Goal: Task Accomplishment & Management: Use online tool/utility

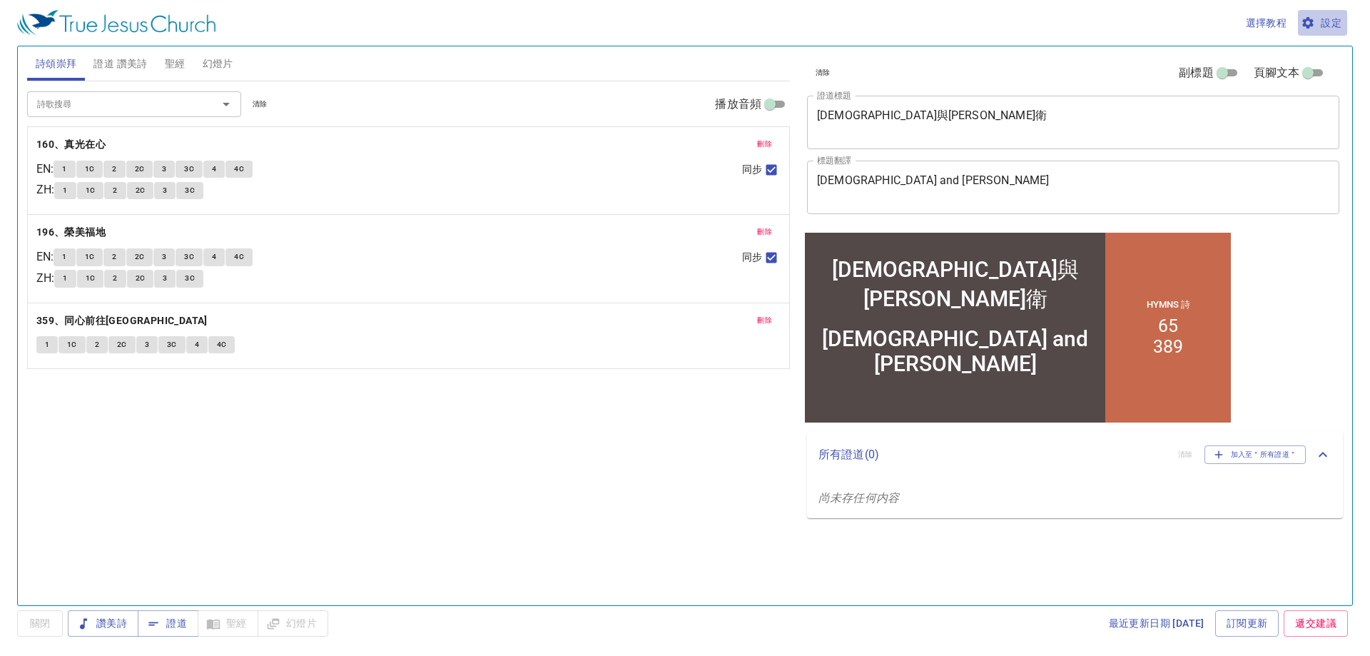
click at [1328, 23] on span "設定" at bounding box center [1322, 23] width 38 height 18
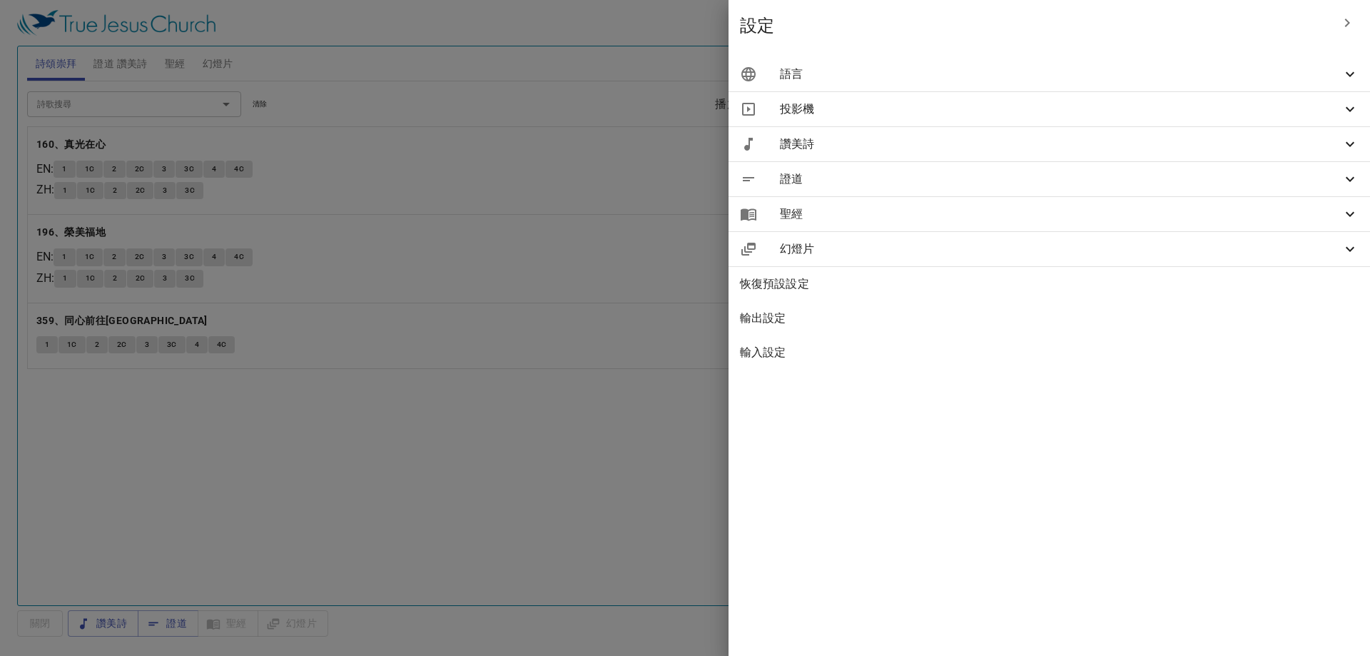
click at [1089, 76] on span "語言" at bounding box center [1060, 74] width 561 height 17
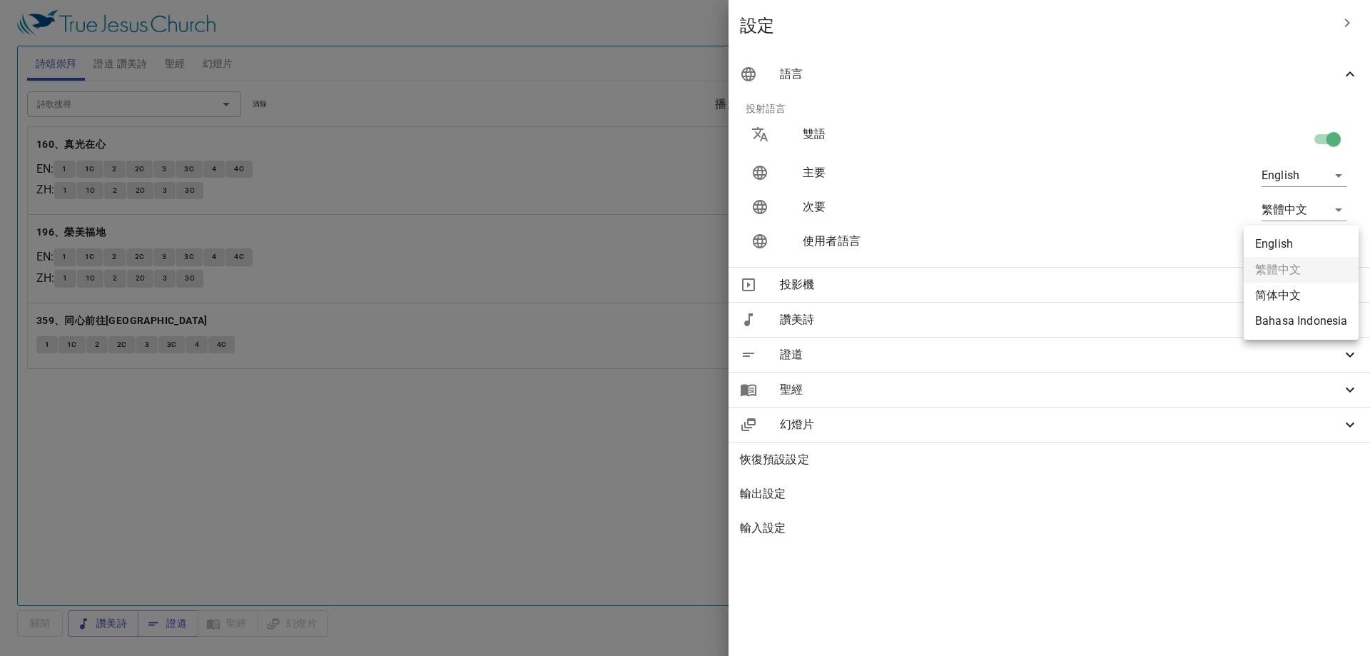
click at [1289, 243] on body "選擇教程 設定 詩頌崇拜 證道 讚美詩 聖經 幻燈片 詩歌搜尋 詩歌搜尋 清除 播放音頻 刪除 160、真光在心 EN : 1 1C 2 2C 3 3C 4 …" at bounding box center [685, 328] width 1370 height 656
click at [1292, 253] on li "English" at bounding box center [1300, 244] width 115 height 26
type input "en"
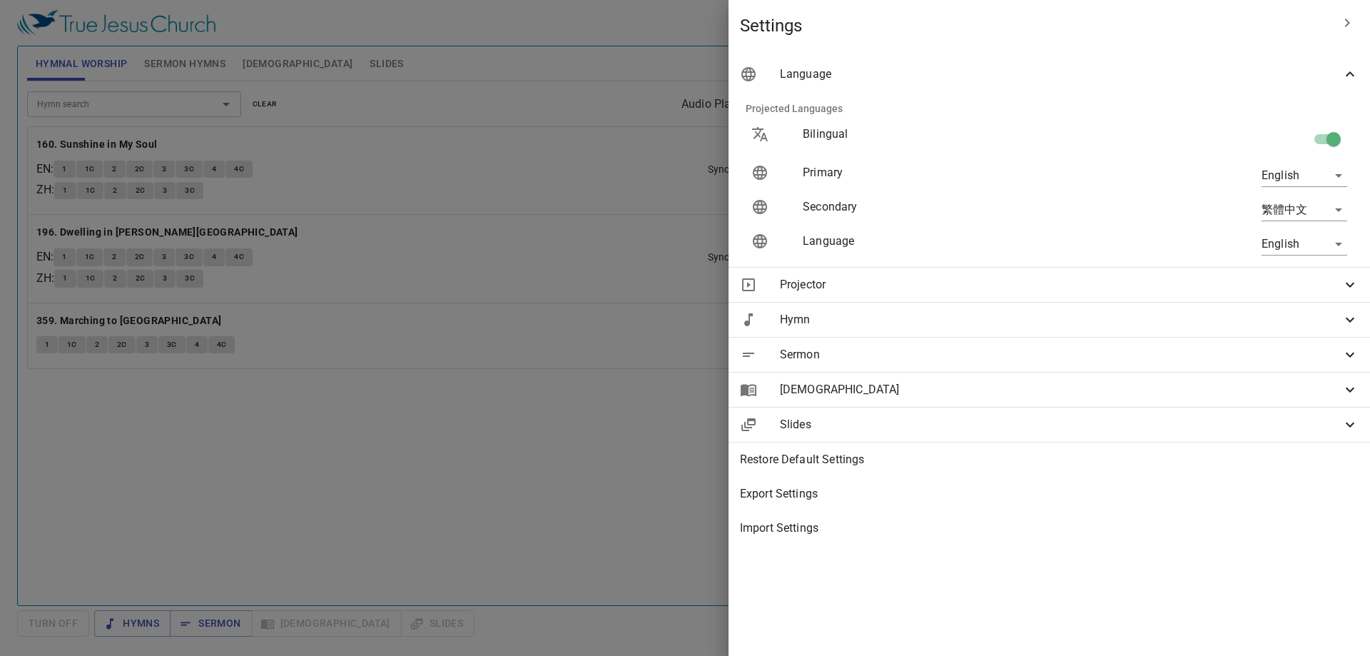
click at [651, 422] on div at bounding box center [685, 328] width 1370 height 656
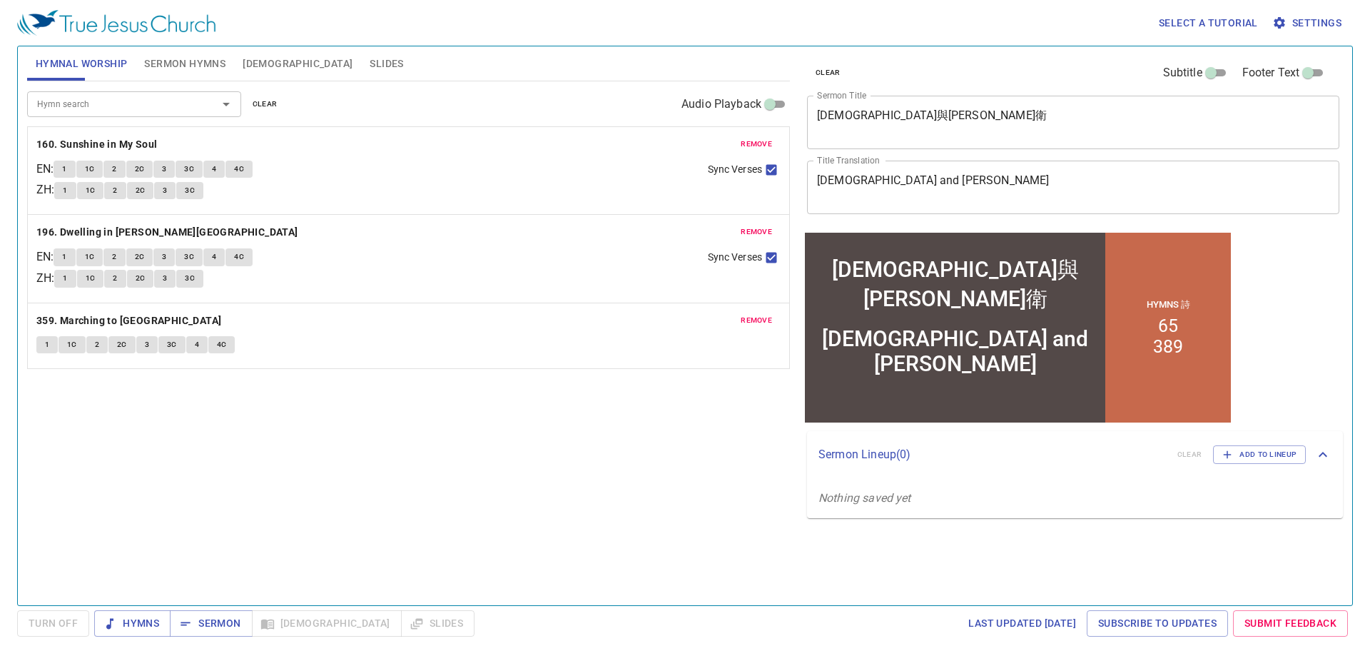
click at [463, 408] on div "Hymn search Hymn search clear Audio Playback remove 160. Sunshine in My Soul EN…" at bounding box center [408, 336] width 763 height 511
drag, startPoint x: 464, startPoint y: 408, endPoint x: 404, endPoint y: 437, distance: 66.4
click at [364, 439] on div "Hymn search Hymn search clear Audio Playback remove 160. Sunshine in My Soul EN…" at bounding box center [408, 336] width 763 height 511
click at [135, 628] on span "Hymns" at bounding box center [133, 623] width 54 height 18
drag, startPoint x: 571, startPoint y: 503, endPoint x: 558, endPoint y: 482, distance: 25.3
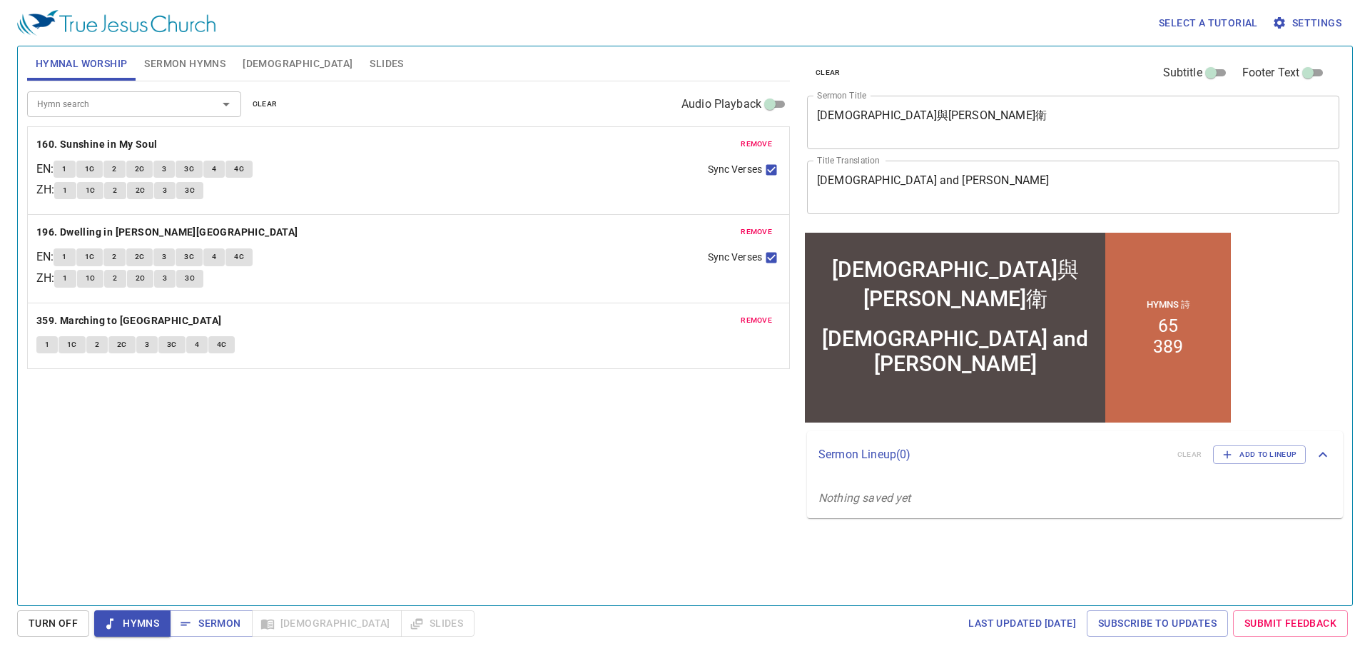
click at [571, 503] on div "Hymn search Hymn search clear Audio Playback remove 160. Sunshine in My Soul EN…" at bounding box center [408, 336] width 763 height 511
click at [758, 145] on span "remove" at bounding box center [755, 144] width 31 height 13
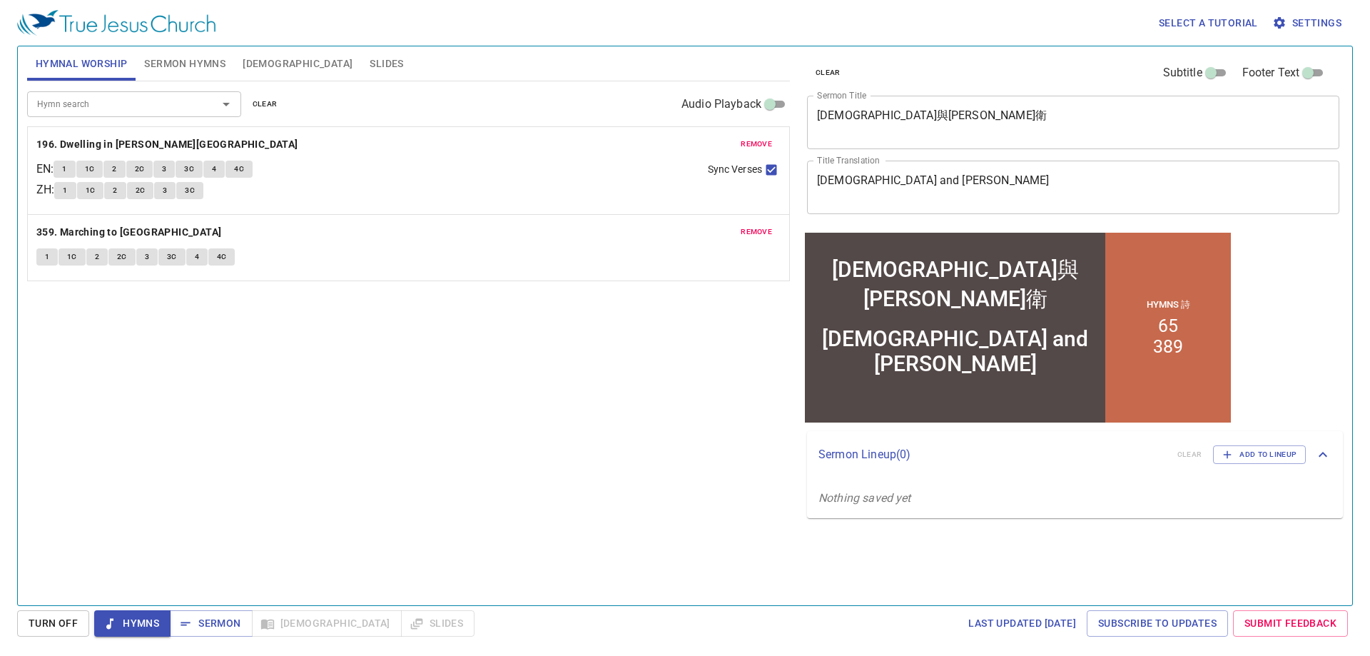
click at [758, 145] on span "remove" at bounding box center [755, 144] width 31 height 13
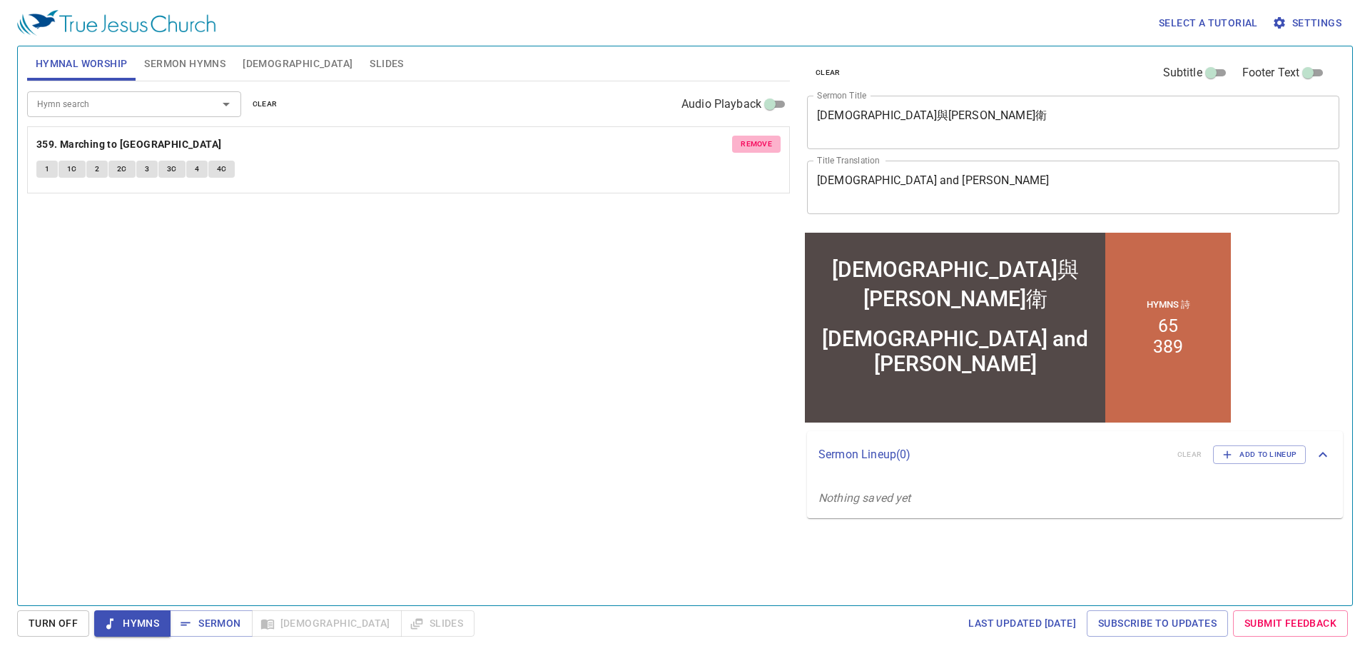
click at [758, 145] on span "remove" at bounding box center [755, 144] width 31 height 13
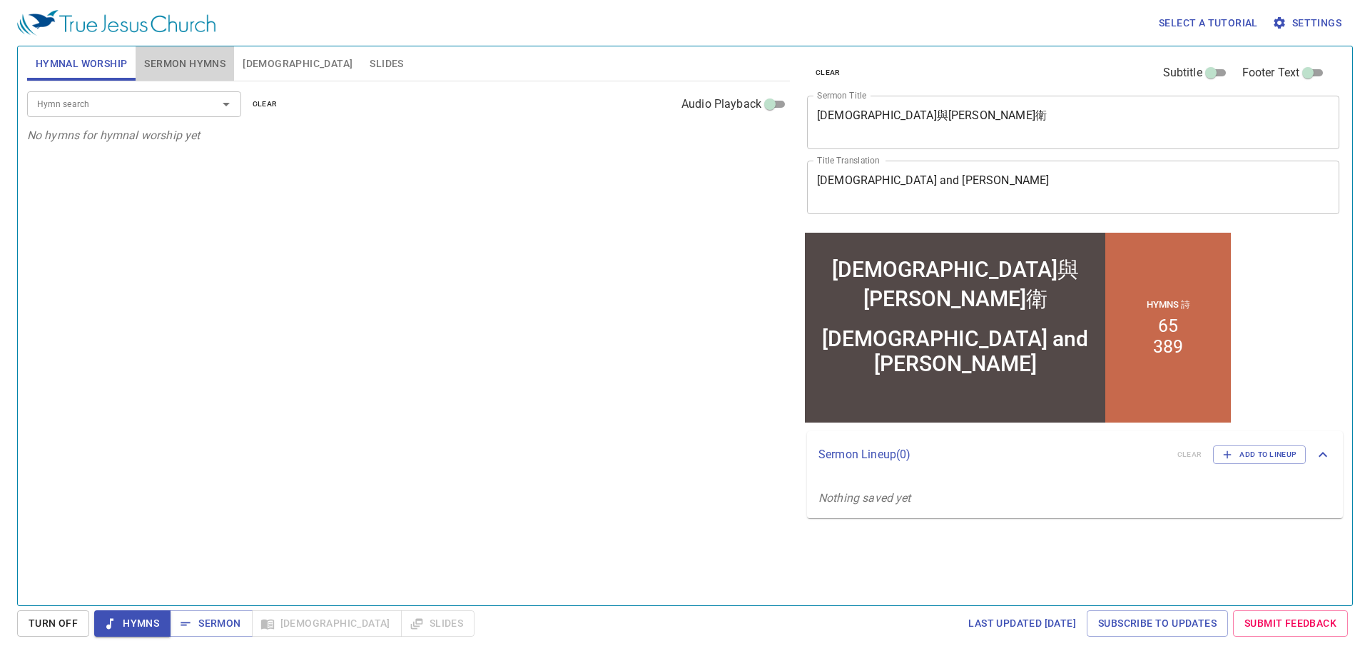
drag, startPoint x: 178, startPoint y: 61, endPoint x: 653, endPoint y: 115, distance: 478.1
click at [180, 61] on span "Sermon Hymns" at bounding box center [184, 64] width 81 height 18
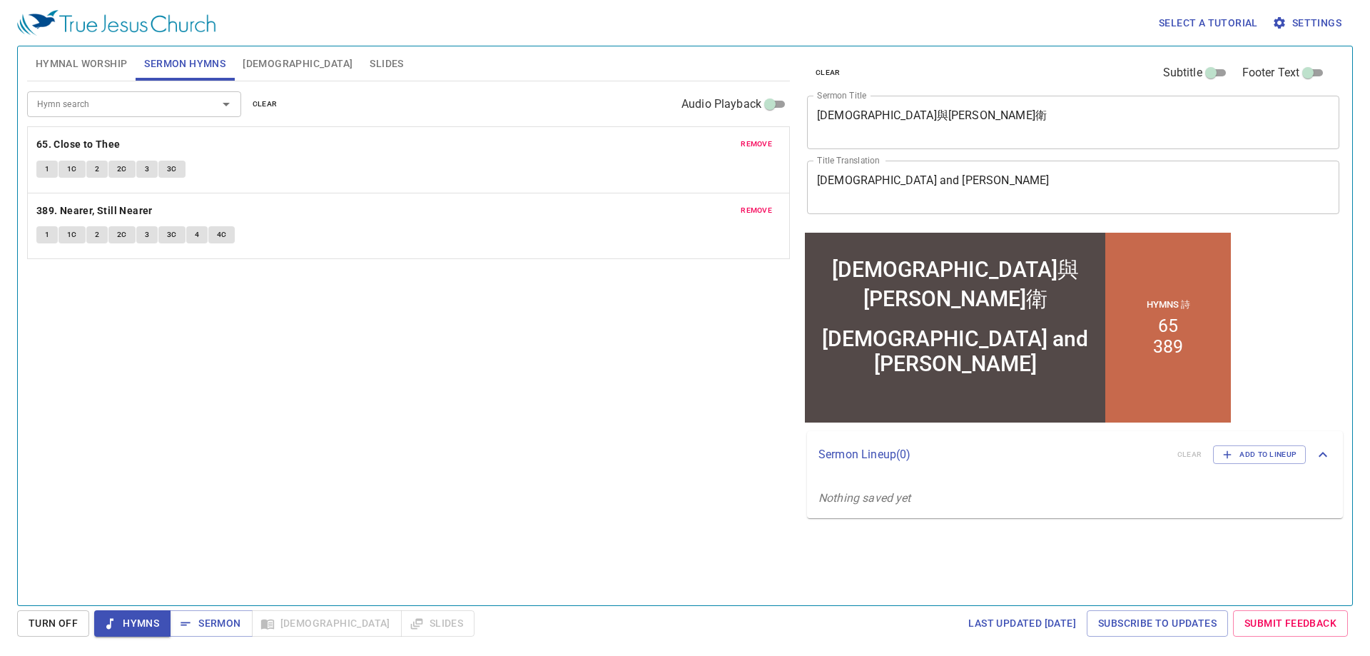
click at [767, 142] on span "remove" at bounding box center [755, 144] width 31 height 13
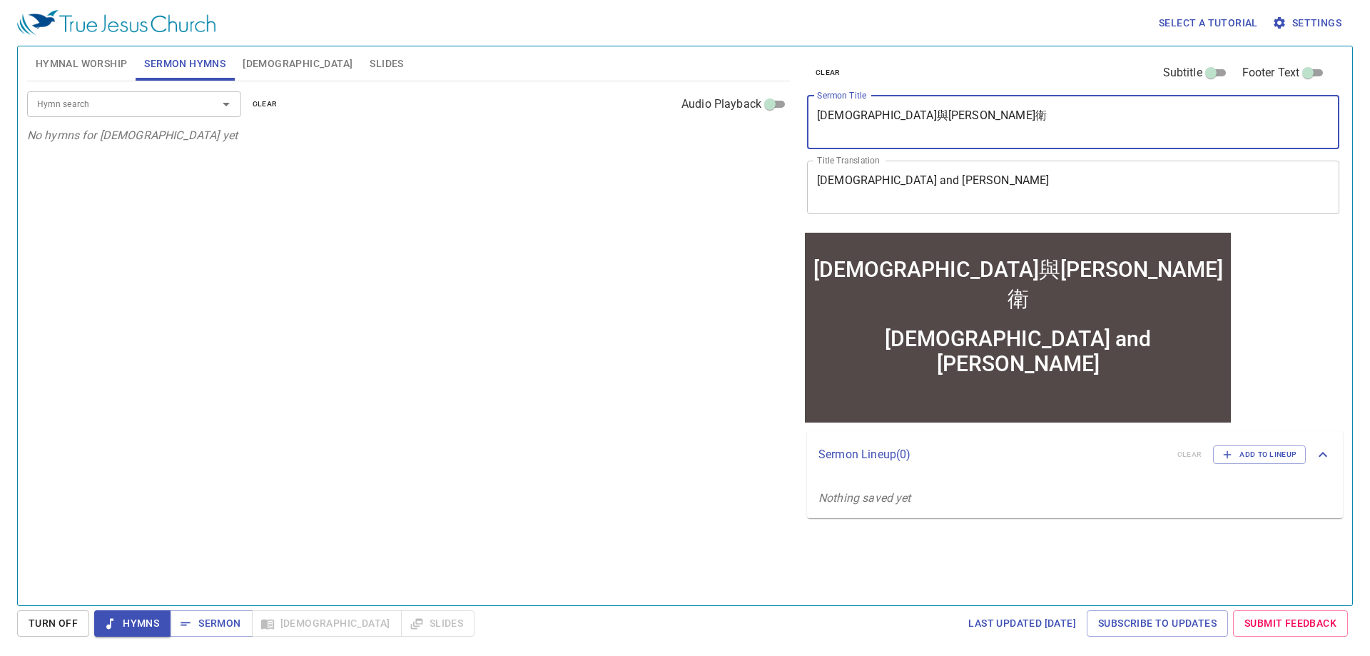
drag, startPoint x: 922, startPoint y: 131, endPoint x: 561, endPoint y: 190, distance: 365.8
click at [561, 190] on div "Hymnal Worship Sermon Hymns Bible Slides Hymn search Hymn search clear Audio Pl…" at bounding box center [684, 320] width 1327 height 559
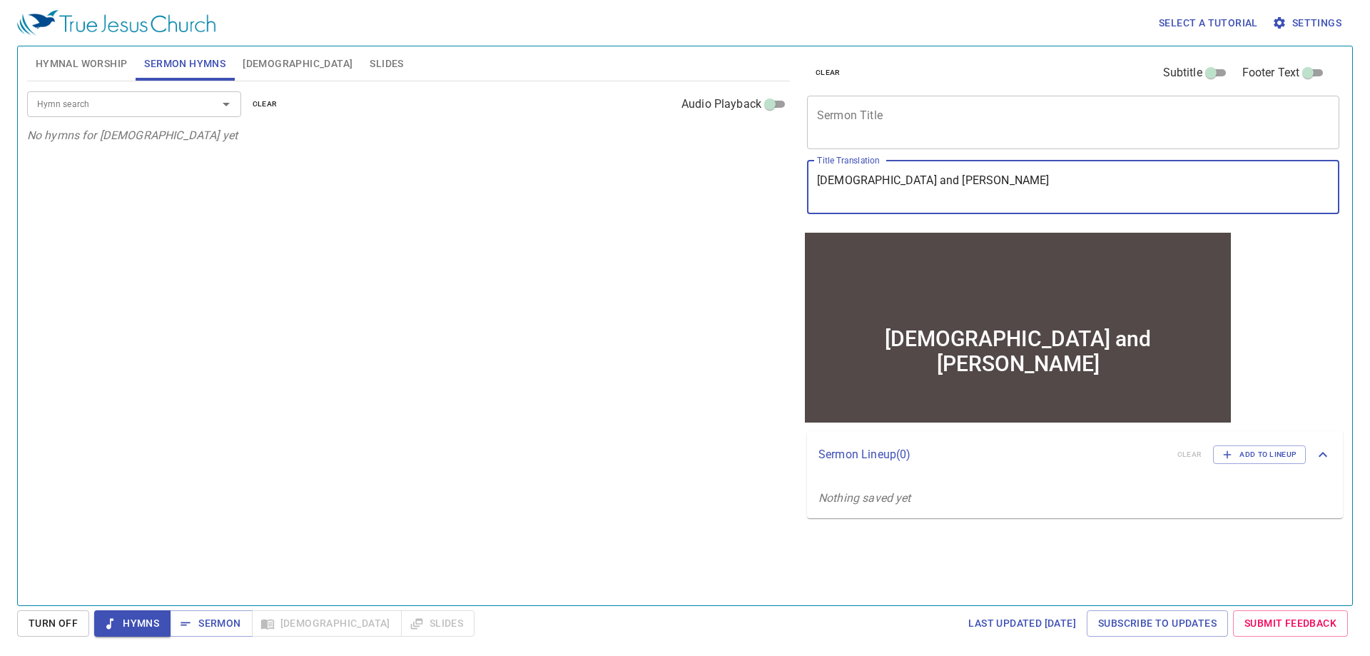
drag, startPoint x: 928, startPoint y: 194, endPoint x: 528, endPoint y: 232, distance: 402.0
click at [534, 233] on div "Hymnal Worship Sermon Hymns Bible Slides Hymn search Hymn search clear Audio Pl…" at bounding box center [684, 320] width 1327 height 559
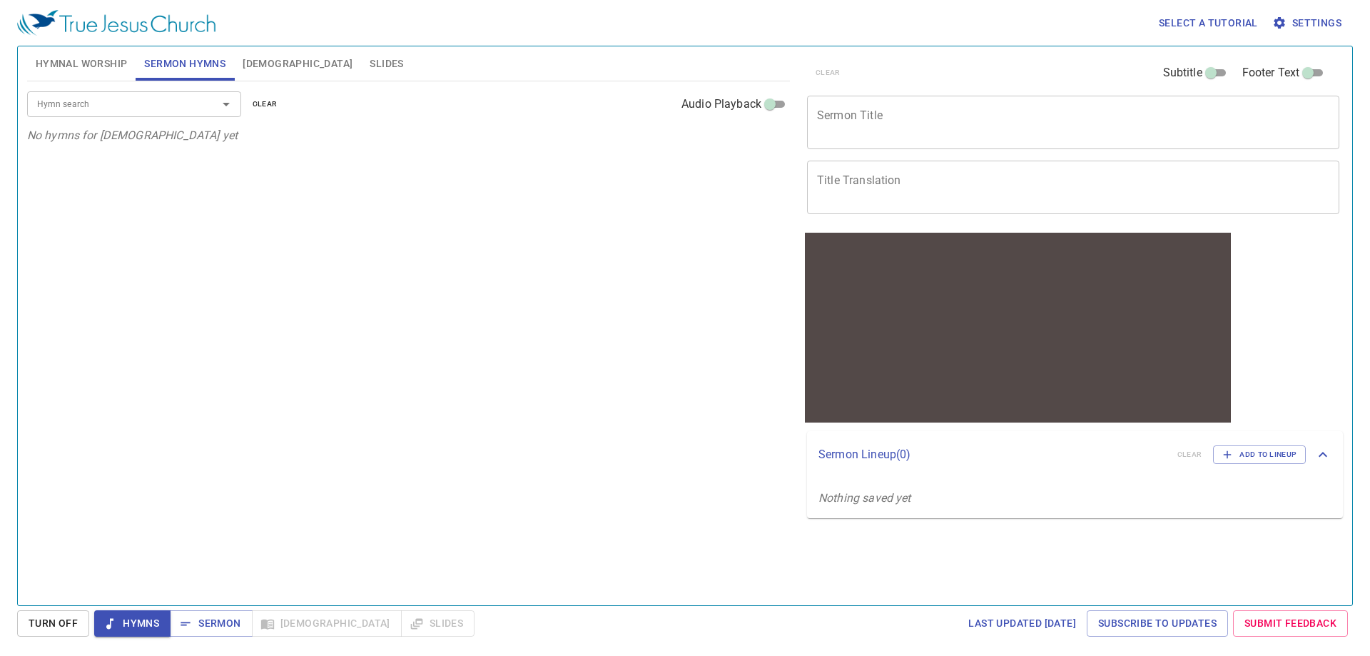
drag, startPoint x: 466, startPoint y: 232, endPoint x: 159, endPoint y: 102, distance: 333.1
click at [444, 224] on div "Hymn search Hymn search clear Audio Playback No hymns for sermon yet" at bounding box center [408, 336] width 763 height 511
click at [78, 68] on span "Hymnal Worship" at bounding box center [82, 64] width 92 height 18
click at [590, 317] on div "Hymn search Hymn search clear Audio Playback No hymns for hymnal worship yet" at bounding box center [408, 336] width 763 height 511
drag, startPoint x: 542, startPoint y: 305, endPoint x: 388, endPoint y: 322, distance: 155.0
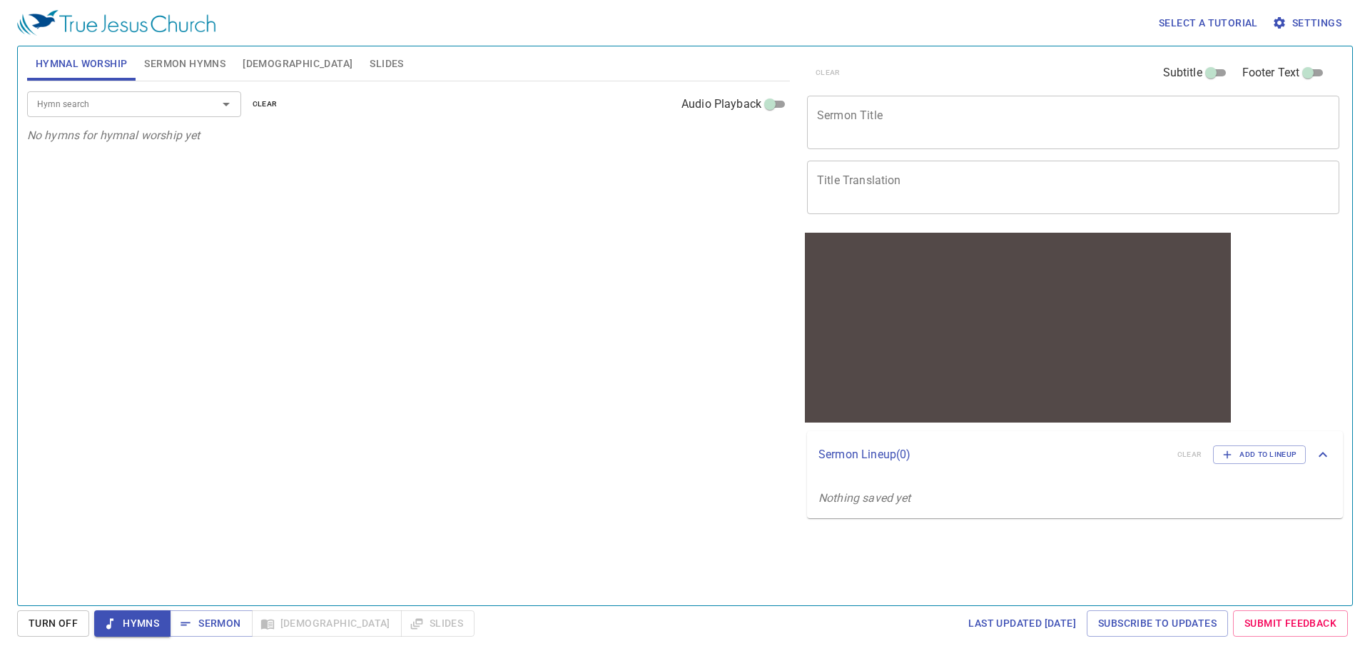
click at [388, 322] on div "Hymn search Hymn search clear Audio Playback No hymns for hymnal worship yet" at bounding box center [408, 336] width 763 height 511
click at [1026, 138] on div "x Sermon Title" at bounding box center [1073, 123] width 532 height 54
click at [496, 234] on div "Hymn search Hymn search clear Audio Playback No hymns for hymnal worship yet" at bounding box center [408, 336] width 763 height 511
click at [499, 258] on div "Hymn search Hymn search clear Audio Playback No hymns for hymnal worship yet" at bounding box center [408, 336] width 763 height 511
drag, startPoint x: 499, startPoint y: 258, endPoint x: 409, endPoint y: 296, distance: 97.5
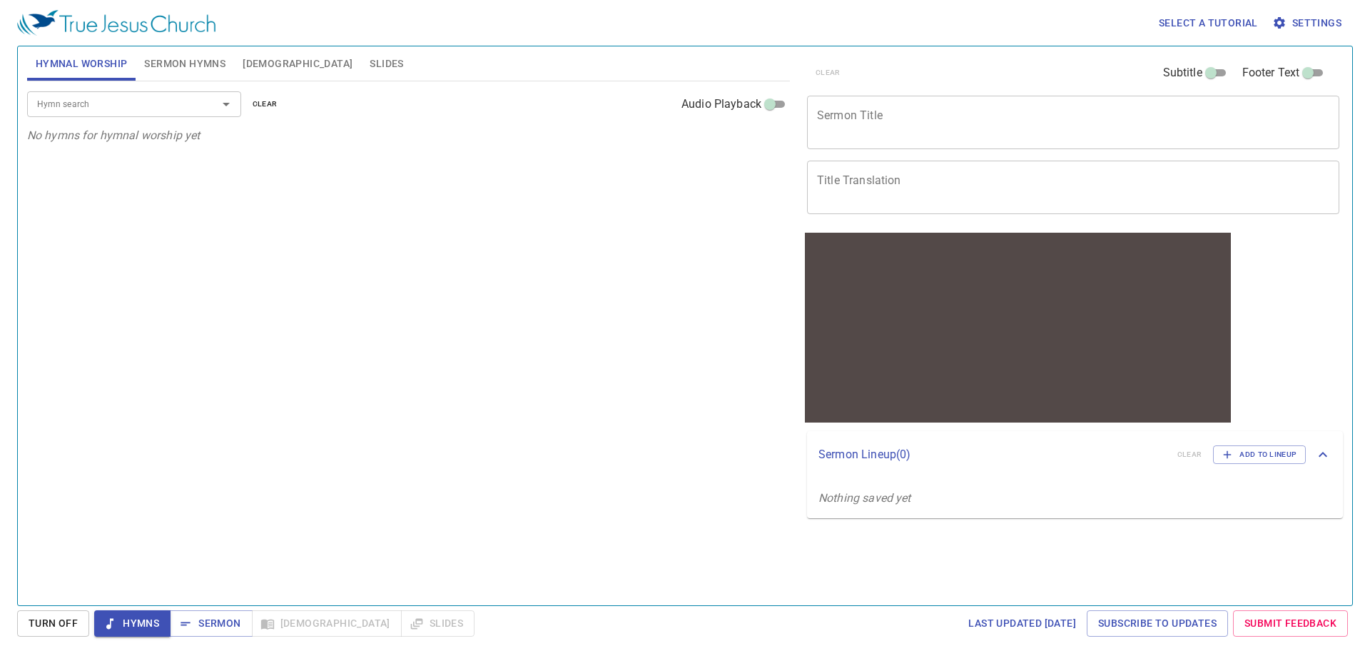
click at [409, 296] on div "Hymn search Hymn search clear Audio Playback No hymns for hymnal worship yet" at bounding box center [408, 336] width 763 height 511
click at [112, 101] on input "Hymn search" at bounding box center [112, 104] width 163 height 16
drag, startPoint x: 477, startPoint y: 360, endPoint x: 401, endPoint y: 353, distance: 76.6
click at [401, 353] on div "Hymn search Hymn search clear Audio Playback No hymns for hymnal worship yet" at bounding box center [408, 336] width 763 height 511
click at [170, 113] on div "Hymn search" at bounding box center [134, 103] width 214 height 25
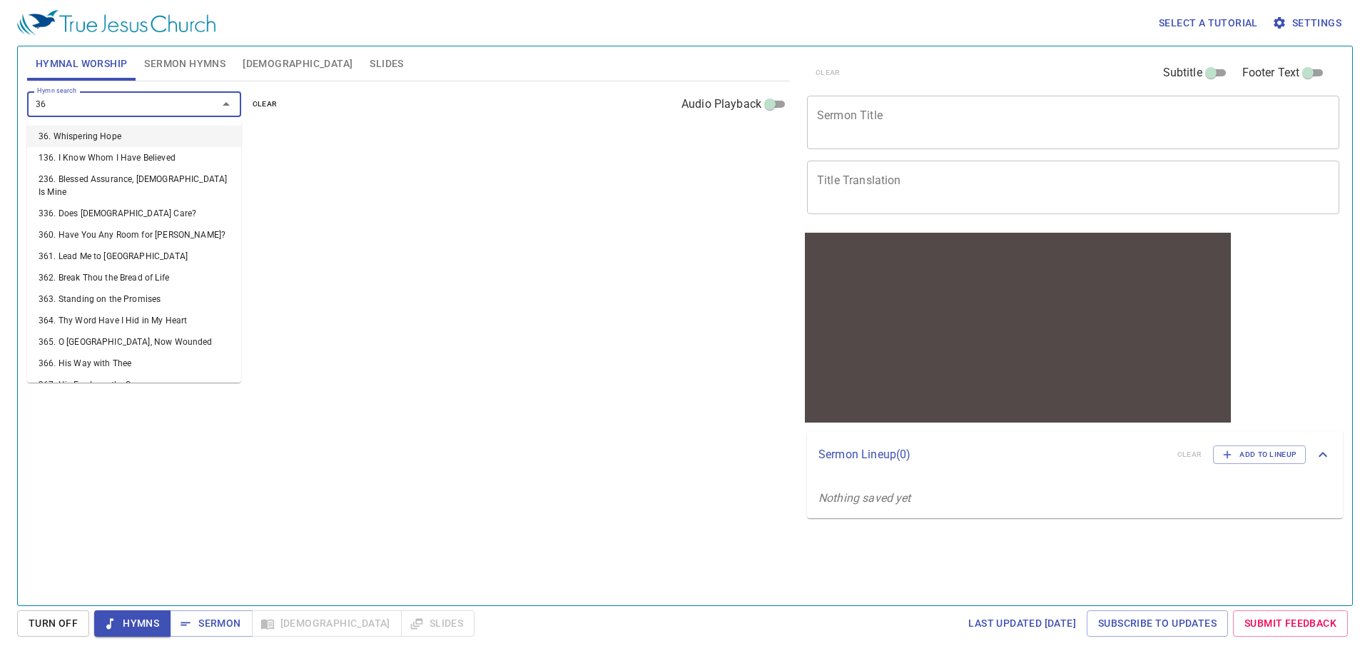
type input "363"
type input "364"
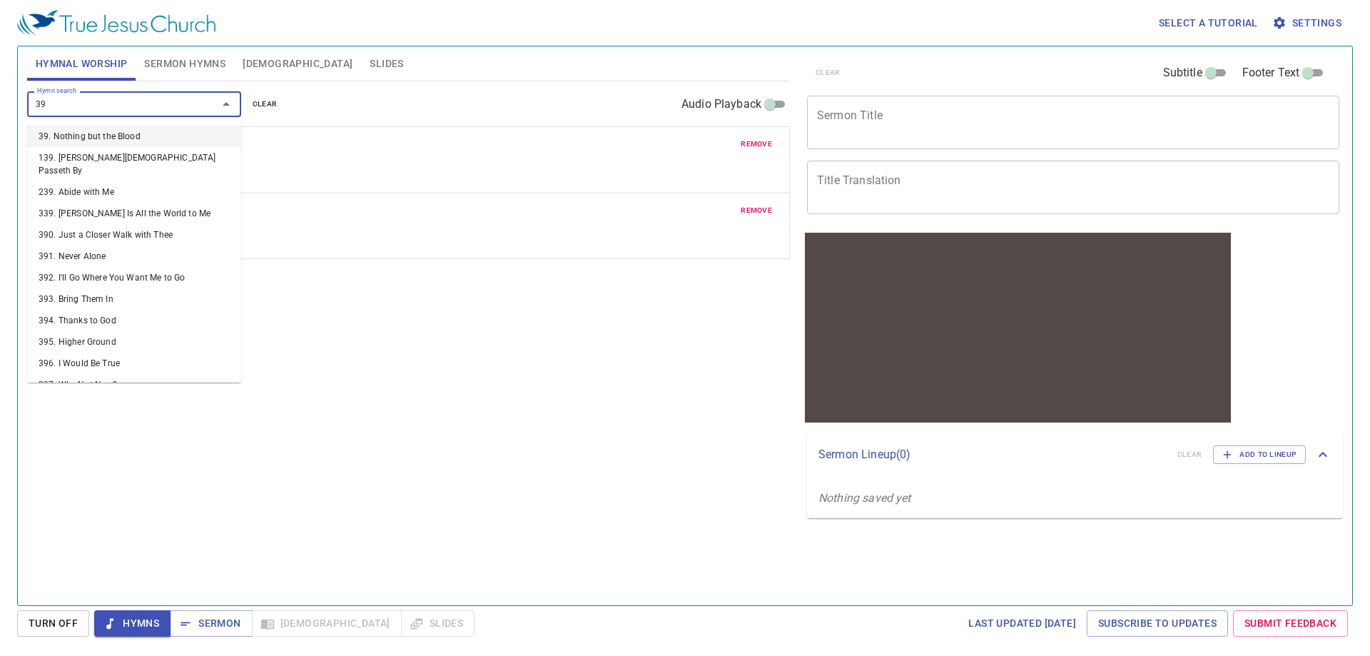
type input "392"
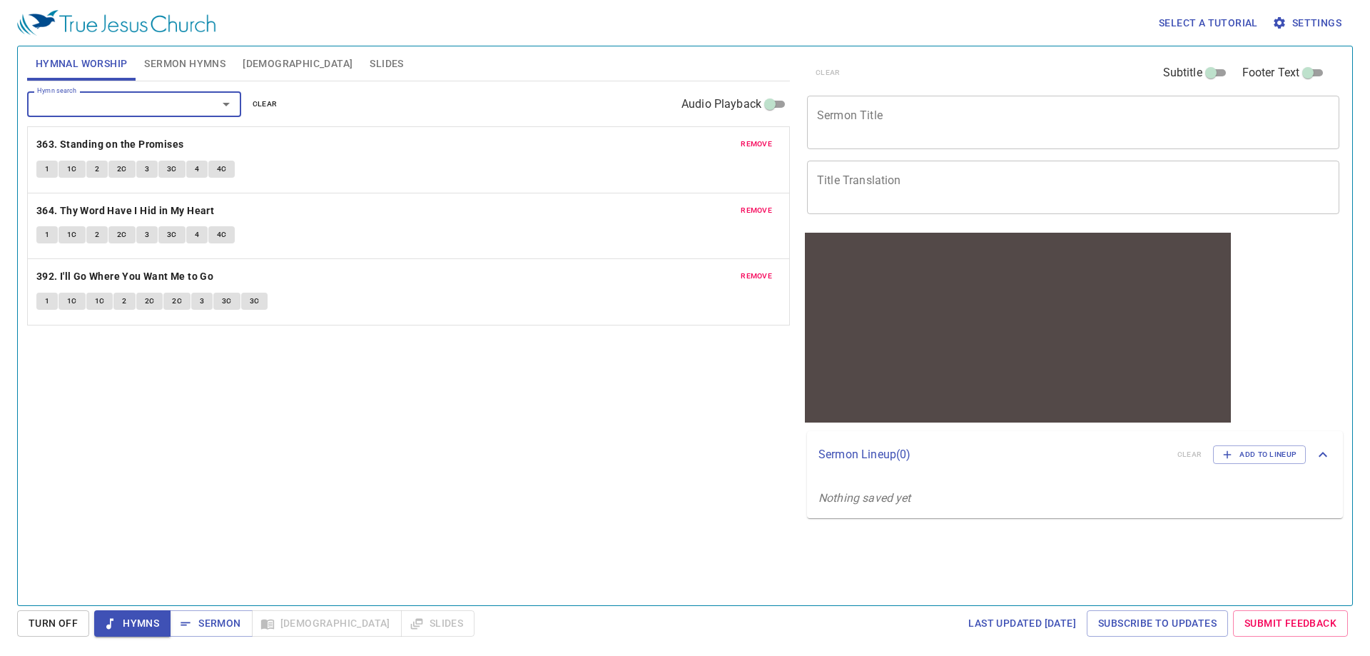
click at [310, 399] on div "Hymn search Hymn search clear Audio Playback remove 363. Standing on the Promis…" at bounding box center [408, 336] width 763 height 511
drag, startPoint x: 350, startPoint y: 385, endPoint x: 287, endPoint y: 424, distance: 74.3
click at [287, 424] on div "Hymn search Hymn search clear Audio Playback remove 363. Standing on the Promis…" at bounding box center [408, 336] width 763 height 511
click at [201, 61] on span "Sermon Hymns" at bounding box center [184, 64] width 81 height 18
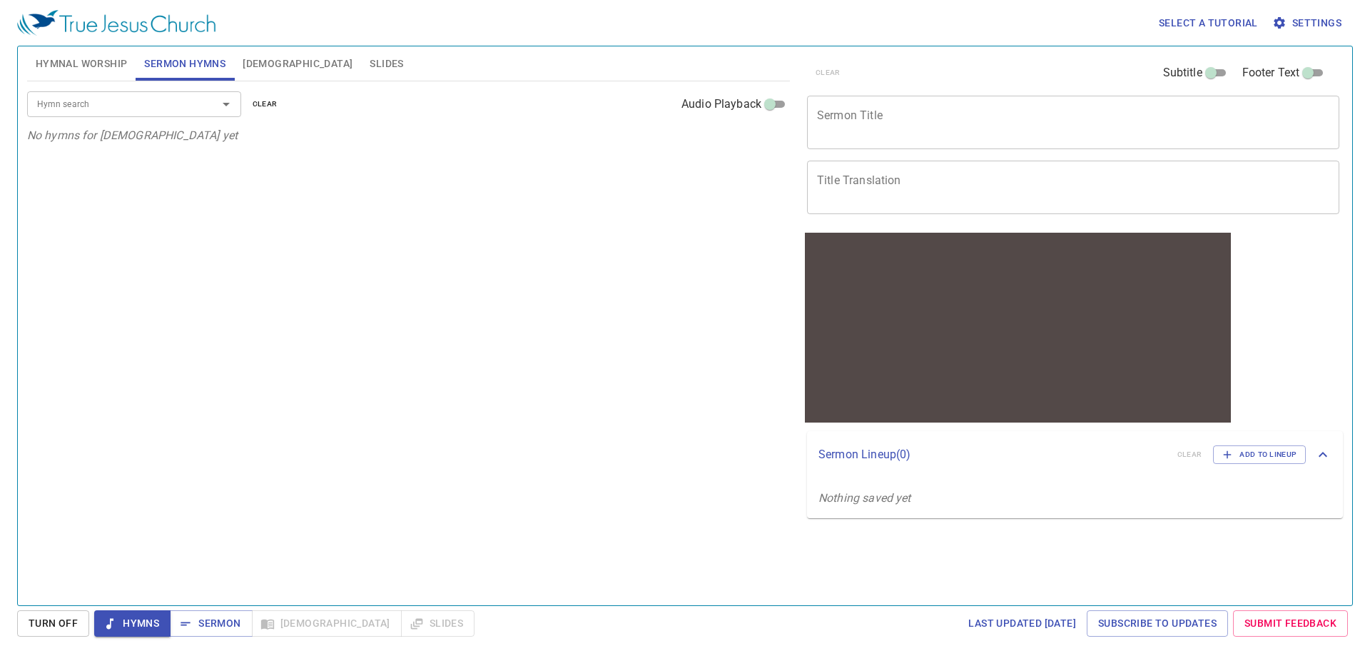
click at [497, 348] on div "Hymn search Hymn search clear Audio Playback No hymns for sermon yet" at bounding box center [408, 336] width 763 height 511
drag, startPoint x: 497, startPoint y: 348, endPoint x: 397, endPoint y: 342, distance: 100.1
click at [373, 349] on div "Hymn search Hymn search clear Audio Playback No hymns for sermon yet" at bounding box center [408, 336] width 763 height 511
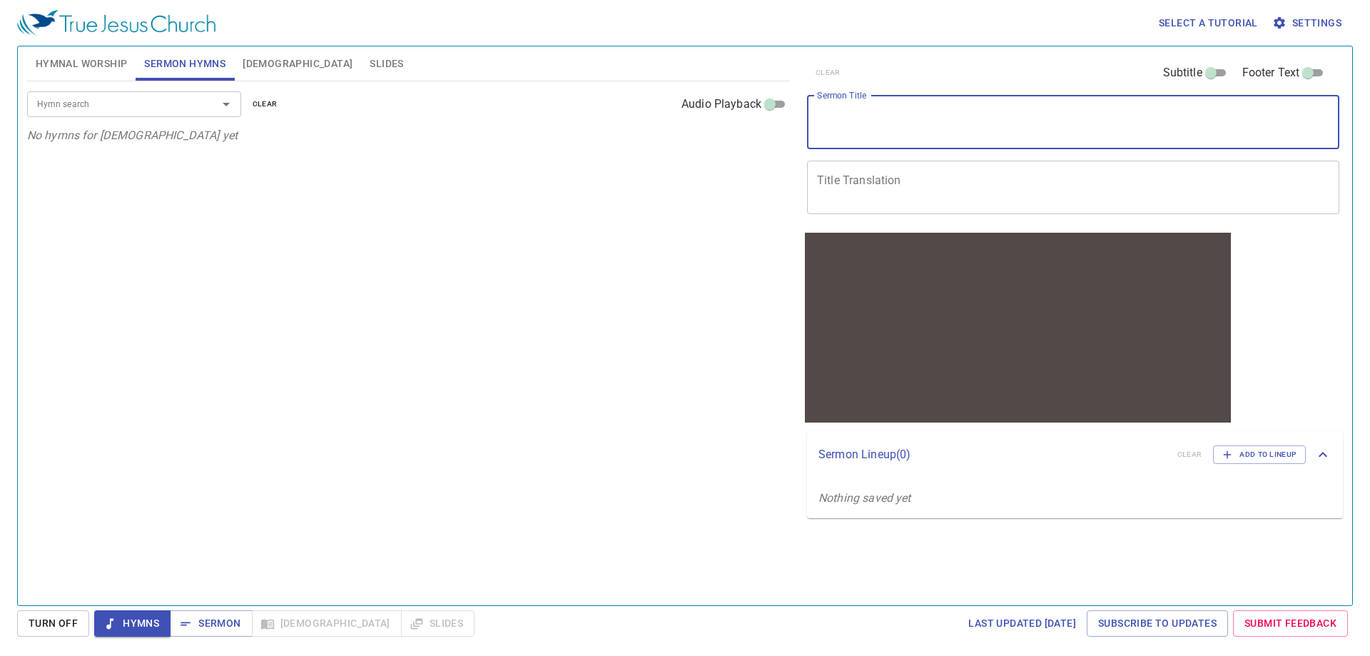
click at [895, 108] on textarea "Sermon Title" at bounding box center [1073, 121] width 512 height 27
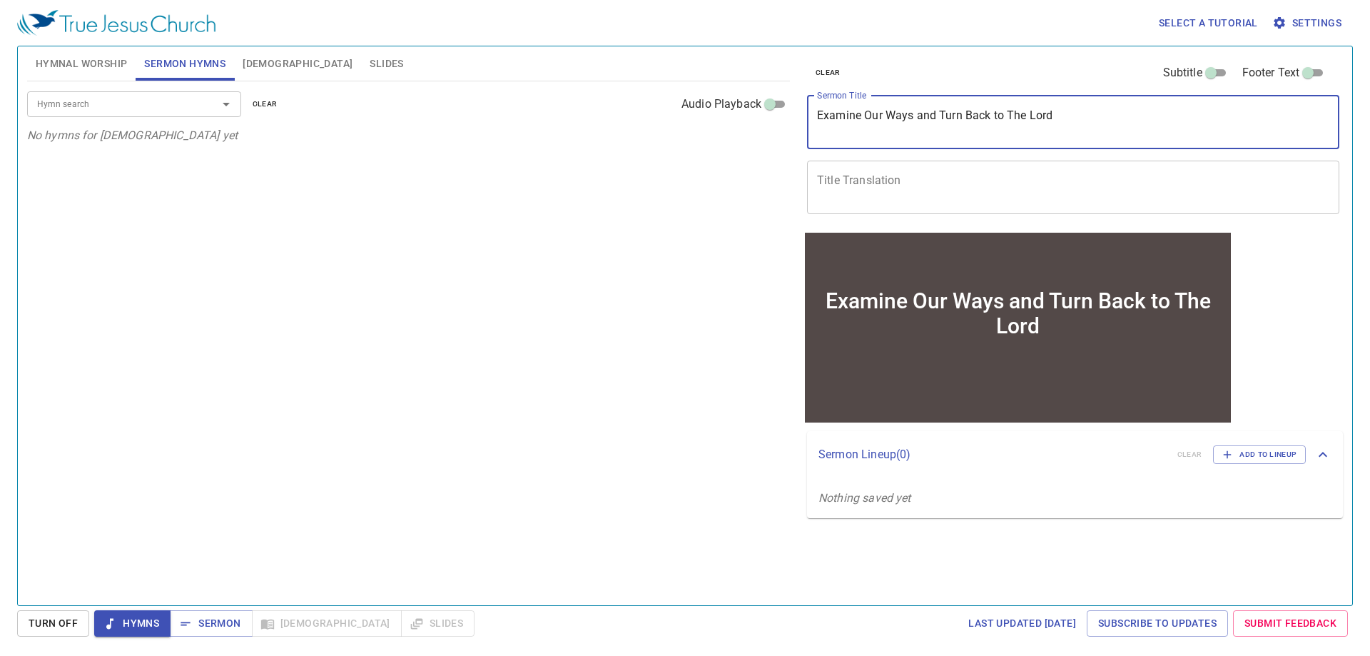
type textarea "Examine Our Ways and Turn Back to The Lord"
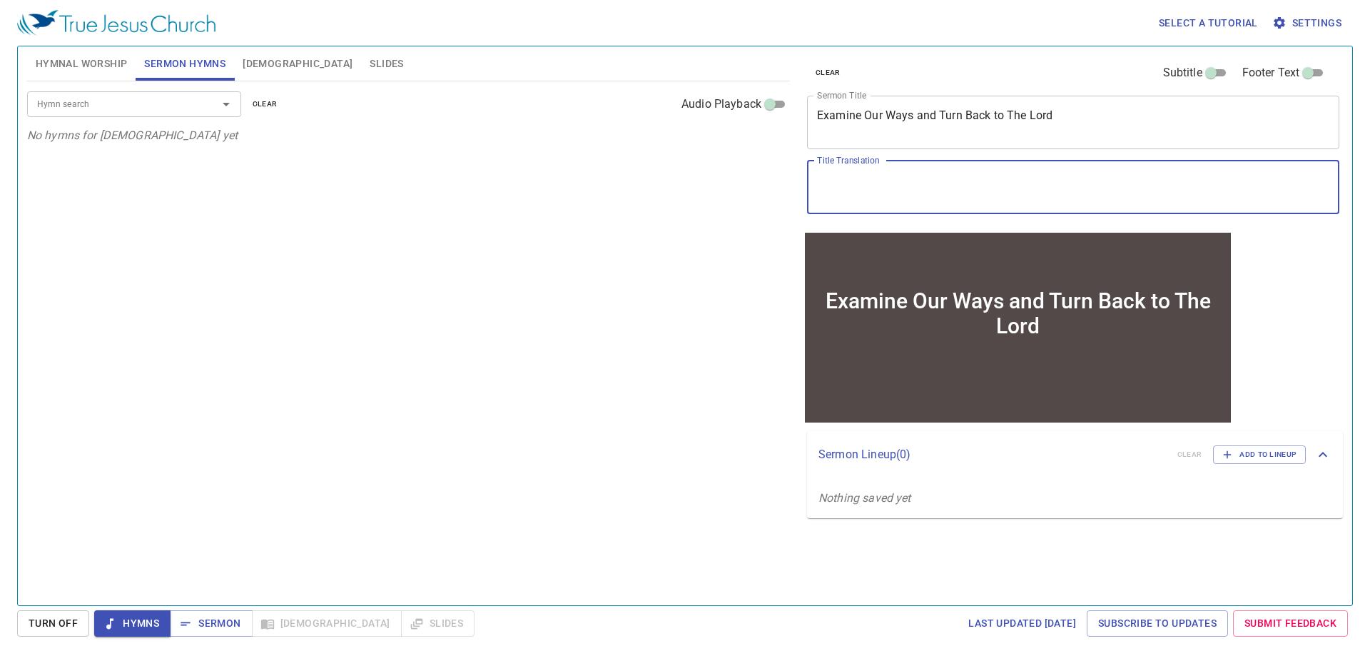
click at [923, 183] on textarea "Title Translation" at bounding box center [1073, 186] width 512 height 27
click at [879, 181] on textarea "Title Translation" at bounding box center [1073, 186] width 512 height 27
click at [1004, 180] on textarea "Title Translation" at bounding box center [1073, 186] width 512 height 27
click at [150, 98] on input "Hymn search" at bounding box center [112, 104] width 163 height 16
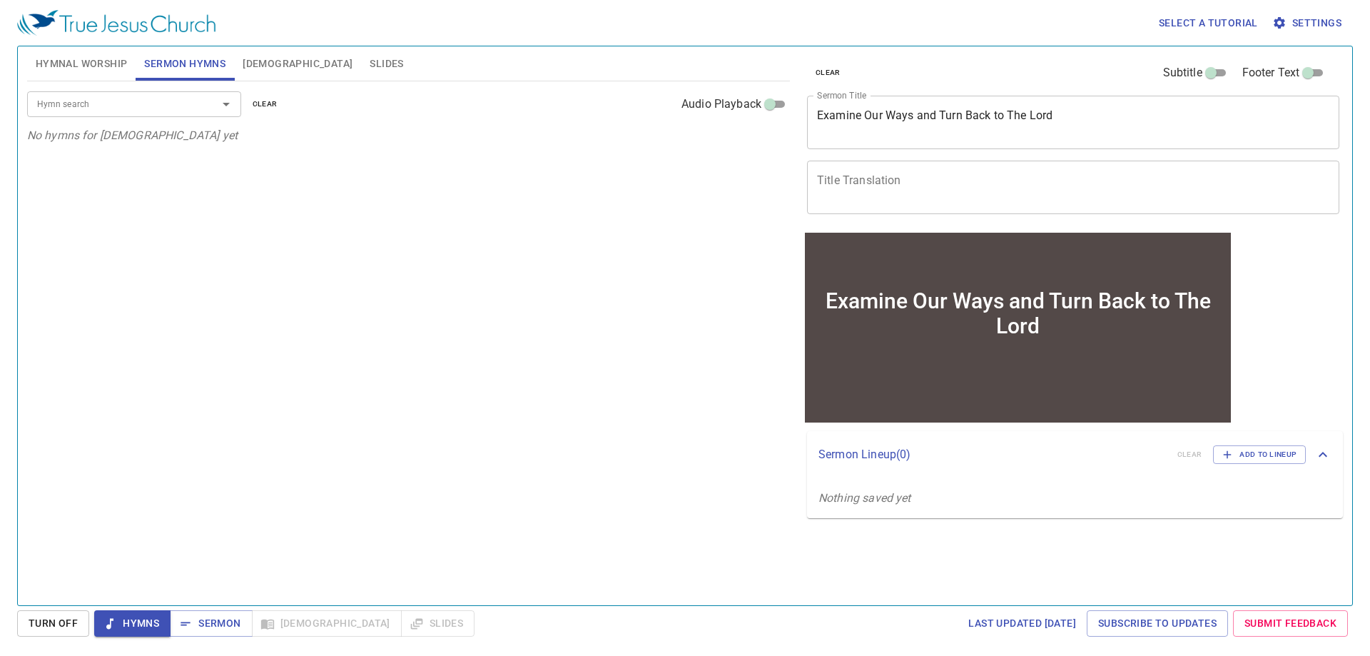
drag, startPoint x: 434, startPoint y: 276, endPoint x: 406, endPoint y: 286, distance: 30.2
click at [406, 286] on div "Hymn search Hymn search clear Audio Playback No hymns for sermon yet" at bounding box center [408, 336] width 763 height 511
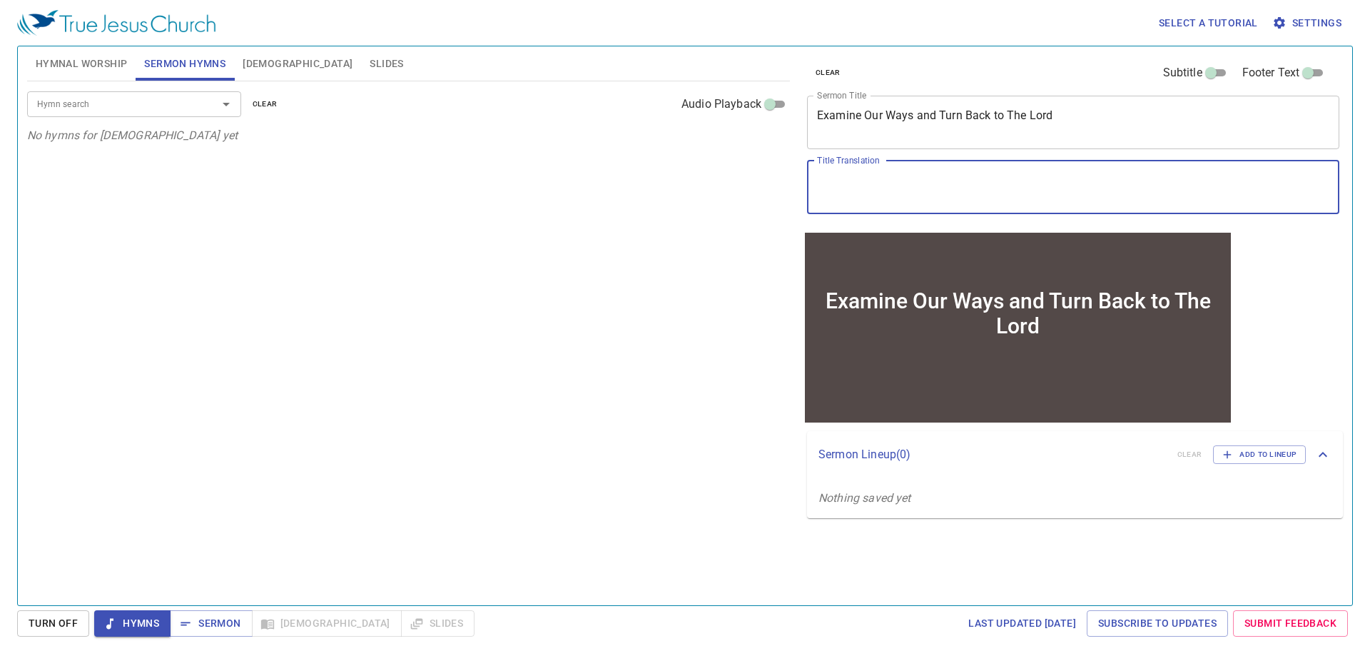
click at [855, 178] on textarea "Title Translation" at bounding box center [1073, 186] width 512 height 27
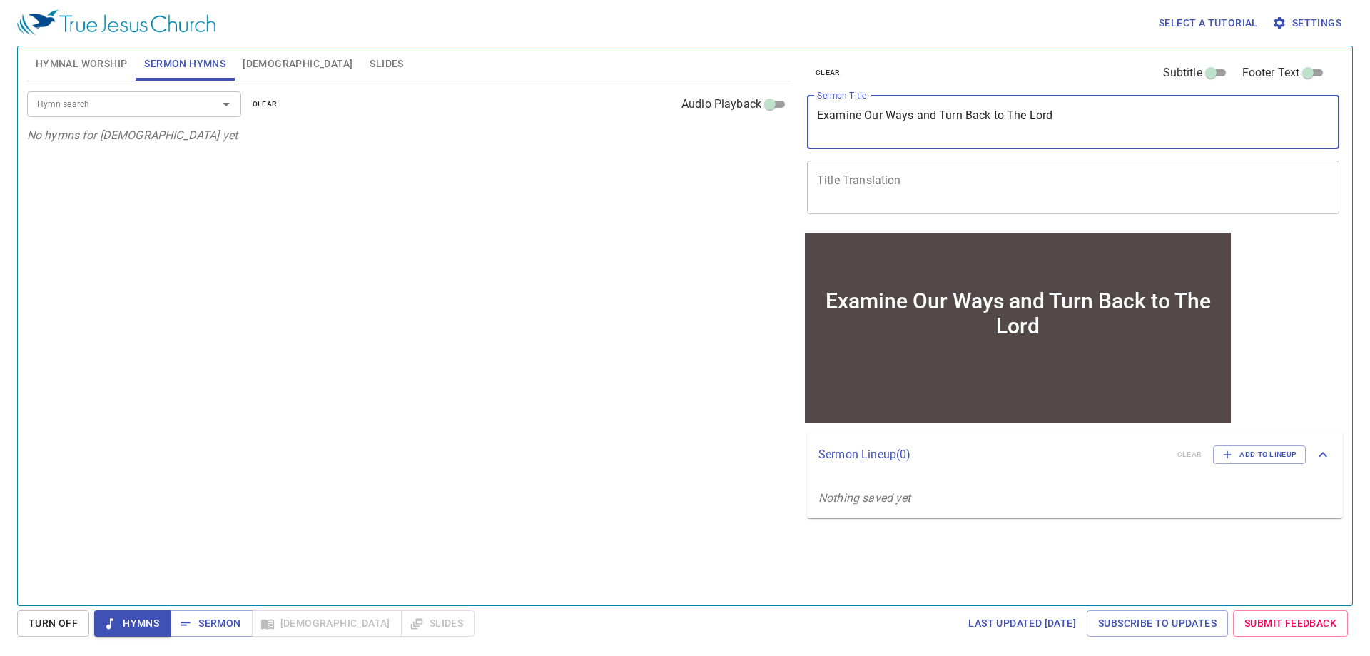
drag, startPoint x: 1079, startPoint y: 110, endPoint x: 593, endPoint y: 103, distance: 486.6
click at [593, 103] on div "Hymnal Worship Sermon Hymns [DEMOGRAPHIC_DATA] Slides Hymn search Hymn search c…" at bounding box center [684, 320] width 1327 height 559
click at [909, 183] on textarea "Title Translation" at bounding box center [1073, 186] width 512 height 27
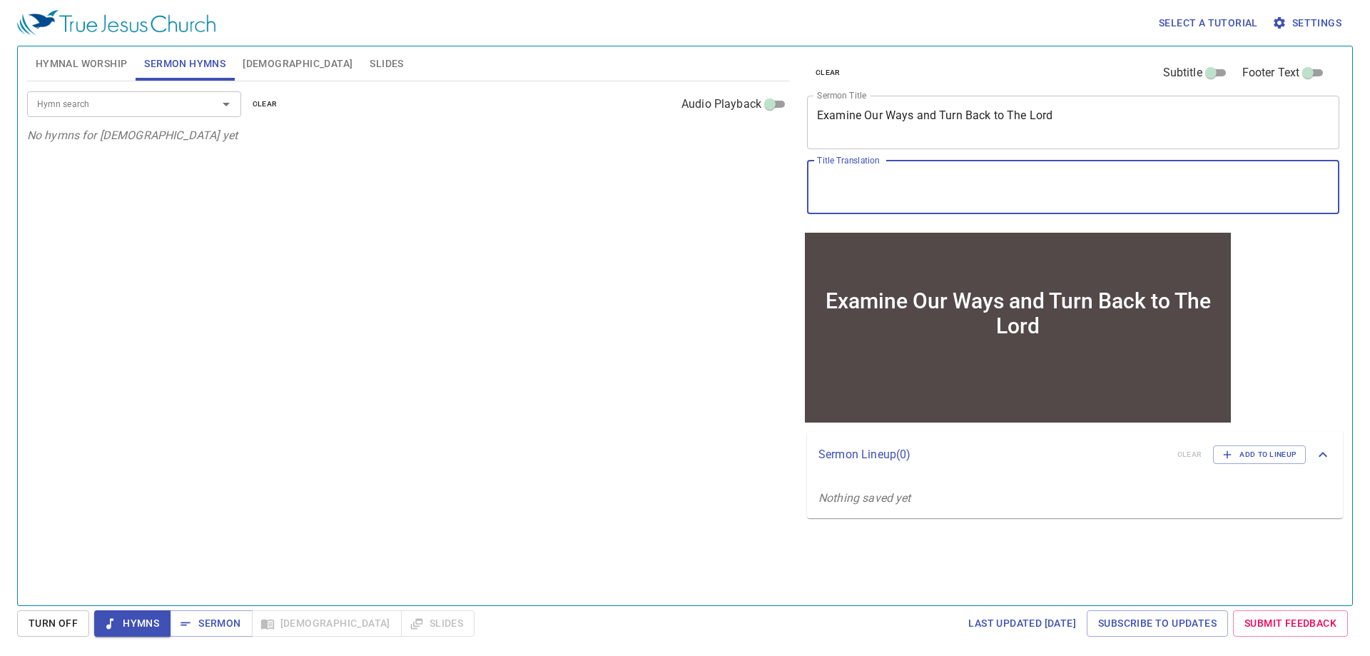
paste textarea "考 察 自 己 的 行 為 ， 再 歸 向 [DEMOGRAPHIC_DATA] 和 [PERSON_NAME]"
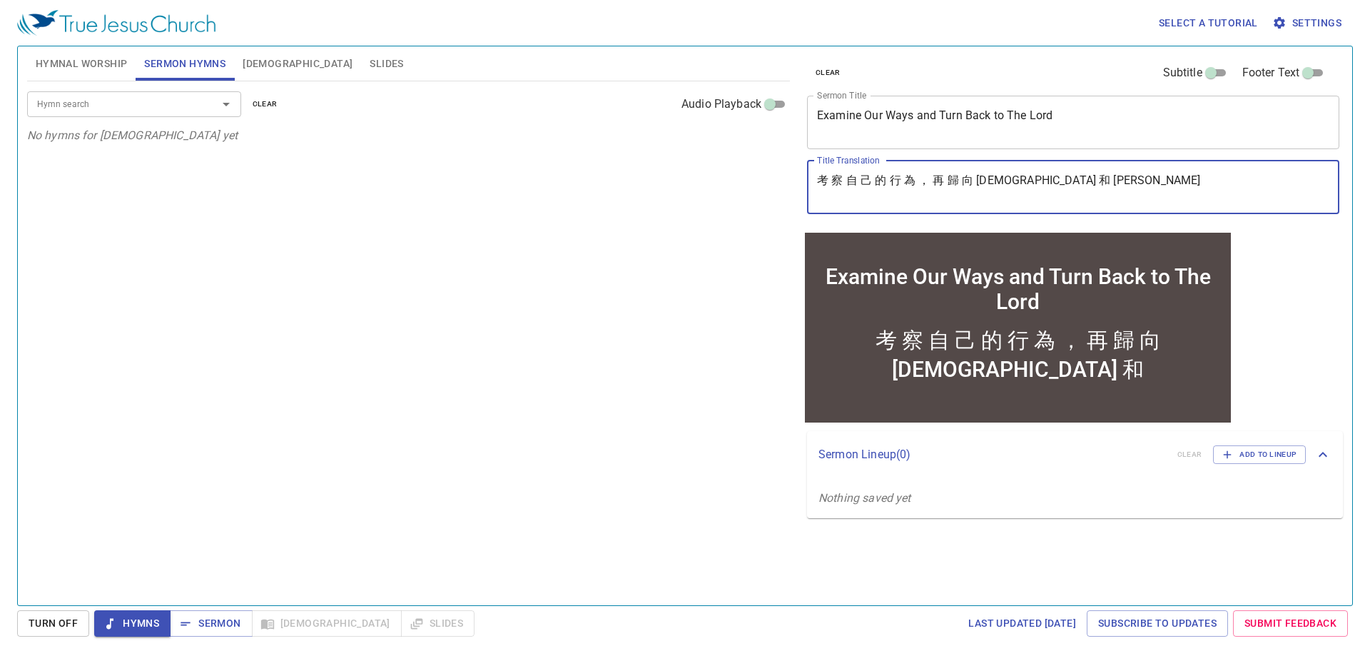
click at [831, 180] on textarea "考 察 自 己 的 行 為 ， 再 歸 向 耶 和 華" at bounding box center [1073, 186] width 512 height 27
click at [847, 176] on textarea "考察 自 己 的 行 為 ， 再 歸 向 耶 和 華" at bounding box center [1073, 186] width 512 height 27
click at [858, 181] on textarea "考察自 己 的 行 為 ， 再 歸 向 耶 和 華" at bounding box center [1073, 186] width 512 height 27
click at [868, 183] on textarea "考察自己 的 行 為 ， 再 歸 向 耶 和 華" at bounding box center [1073, 186] width 512 height 27
click at [879, 181] on textarea "考察自己的 行 為 ， 再 歸 向 耶 和 華" at bounding box center [1073, 186] width 512 height 27
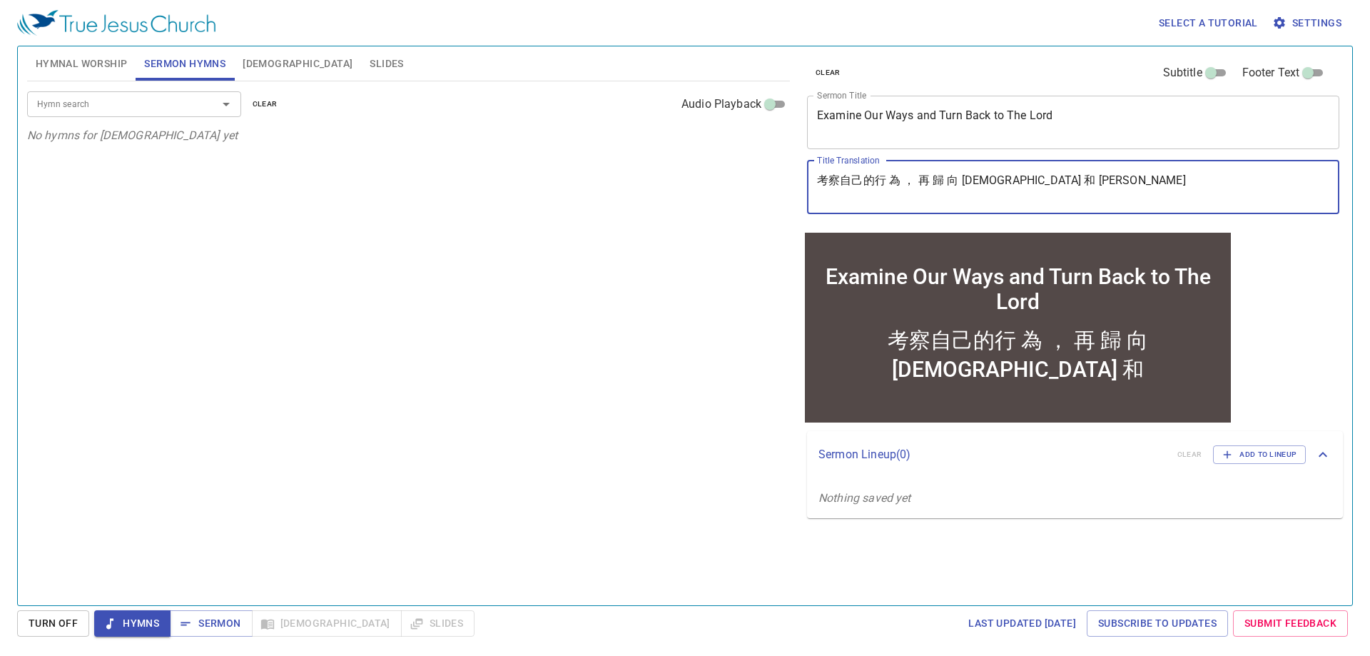
click at [893, 181] on textarea "考察自己的行 為 ， 再 歸 向 耶 和 華" at bounding box center [1073, 186] width 512 height 27
click at [901, 178] on textarea "考察自己的行為 ， 再 歸 向 耶 和 華" at bounding box center [1073, 186] width 512 height 27
click at [908, 181] on textarea "考察自己的行為， 再 歸 向 耶 和 華" at bounding box center [1073, 186] width 512 height 27
click at [1015, 180] on textarea "考察自己的行為, 再 歸 向 耶 和 華" at bounding box center [1073, 186] width 512 height 27
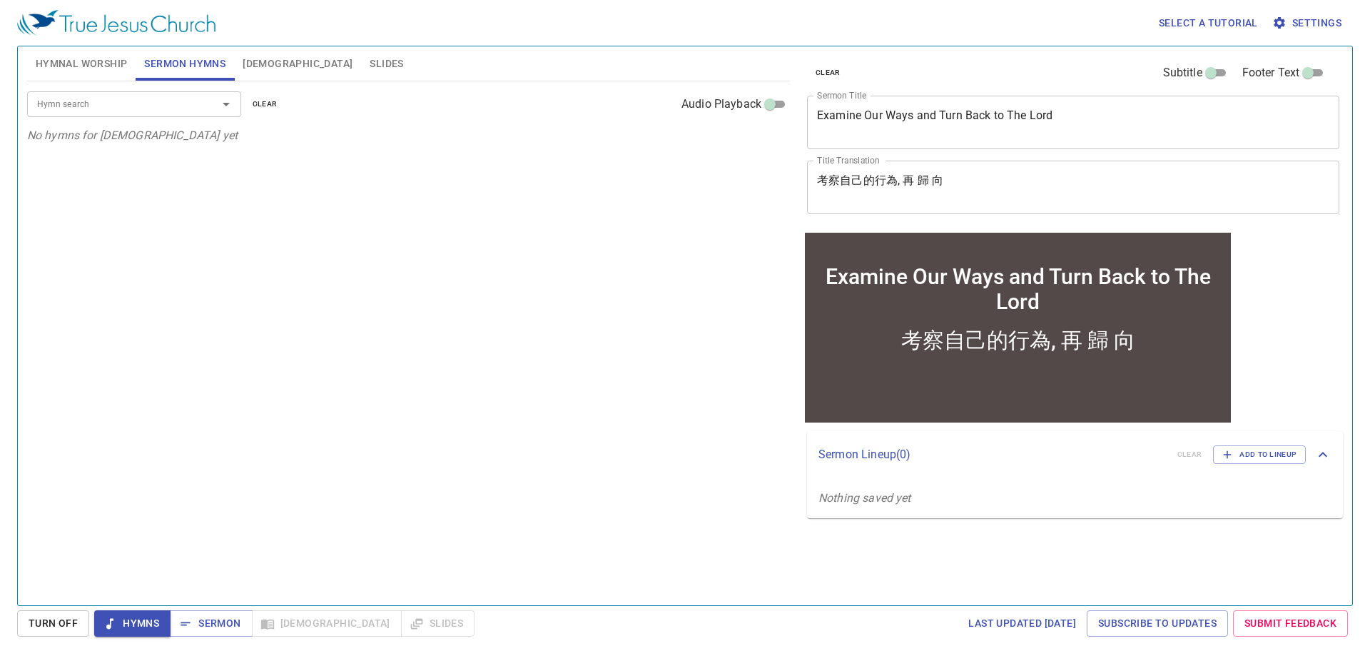
click at [954, 168] on div "考察自己的行為, 再 歸 向 x Title Translation" at bounding box center [1073, 188] width 532 height 54
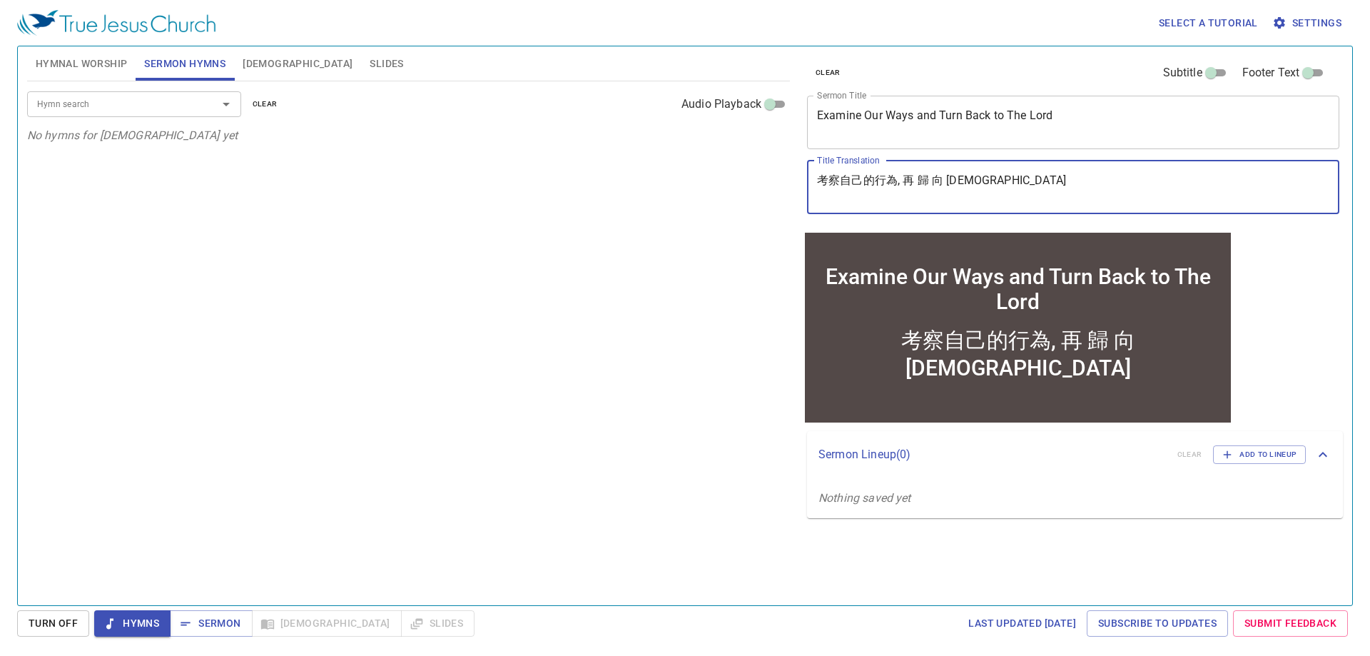
click at [949, 183] on textarea "考察自己的行為, 再 歸 向 神" at bounding box center [1073, 186] width 512 height 27
click at [930, 184] on textarea "考察自己的行為, 再 歸 向神" at bounding box center [1073, 186] width 512 height 27
click at [919, 180] on textarea "考察自己的行為, 再 歸向神" at bounding box center [1073, 186] width 512 height 27
click at [902, 180] on textarea "考察自己的行為, 再歸向神" at bounding box center [1073, 186] width 512 height 27
type textarea "考察自己的行為,再歸向神"
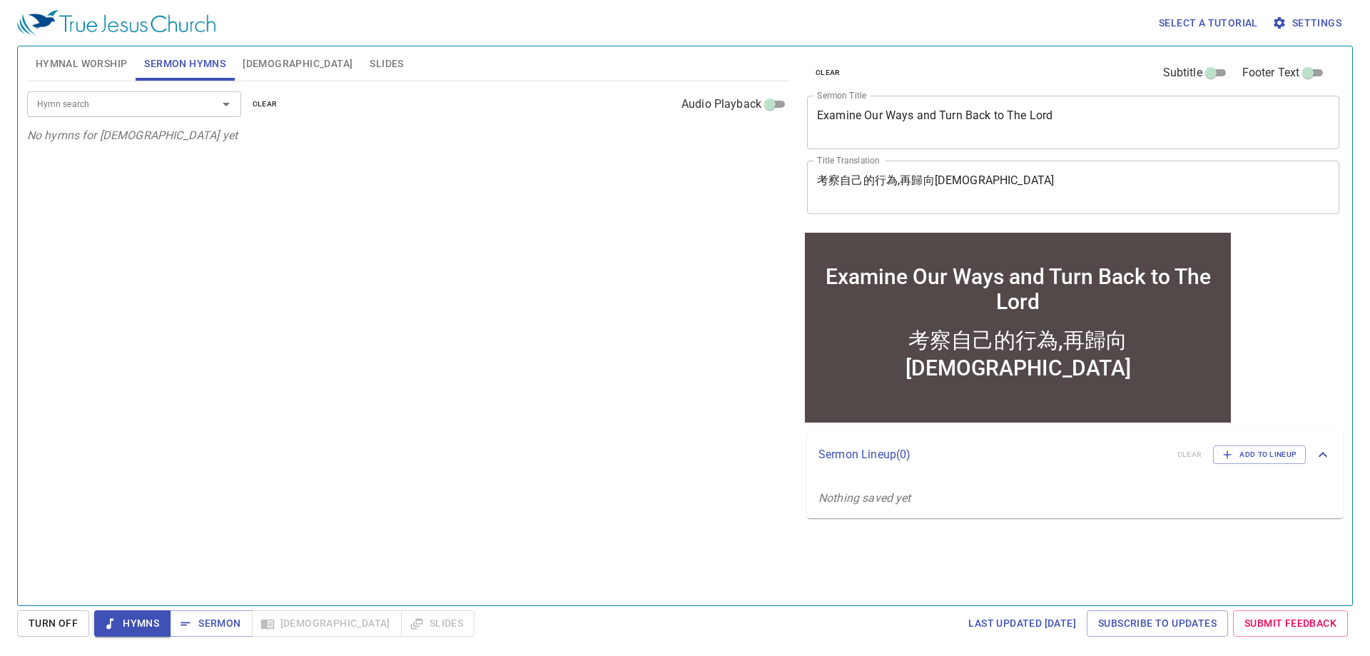
click at [692, 225] on div "Hymn search Hymn search clear Audio Playback No hymns for sermon yet" at bounding box center [408, 336] width 763 height 511
click at [134, 103] on input "Hymn search" at bounding box center [112, 104] width 163 height 16
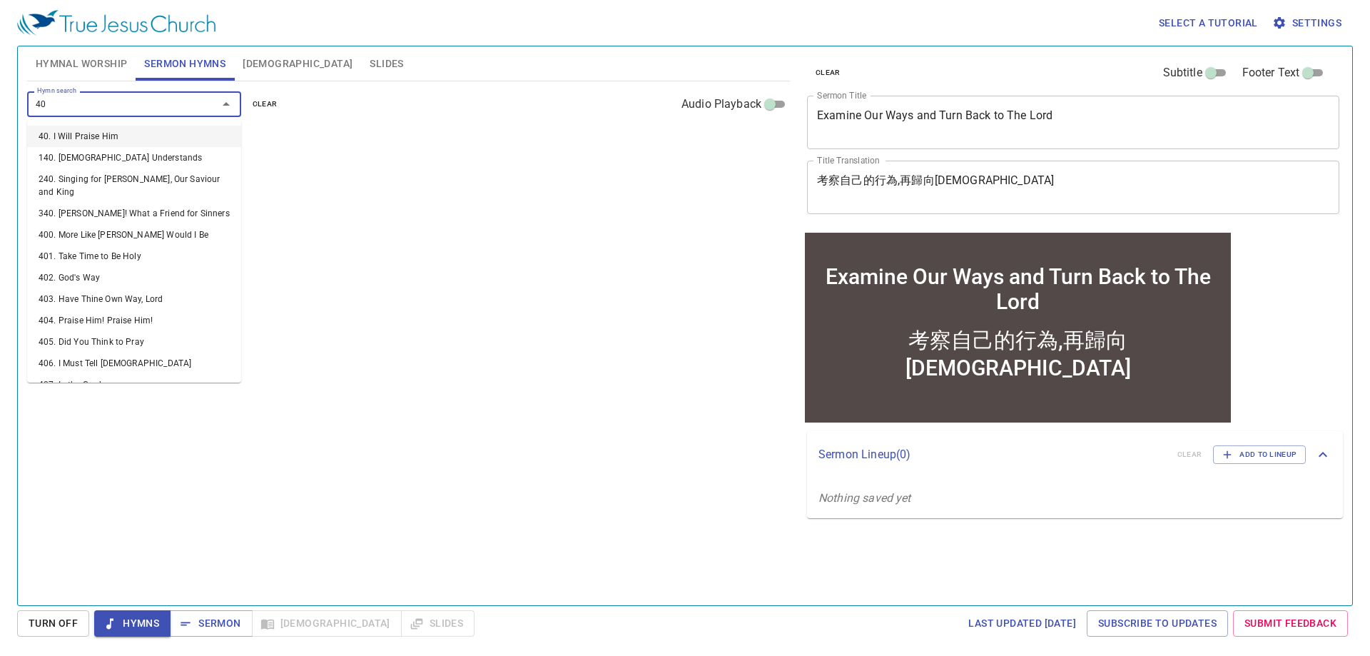
type input "401"
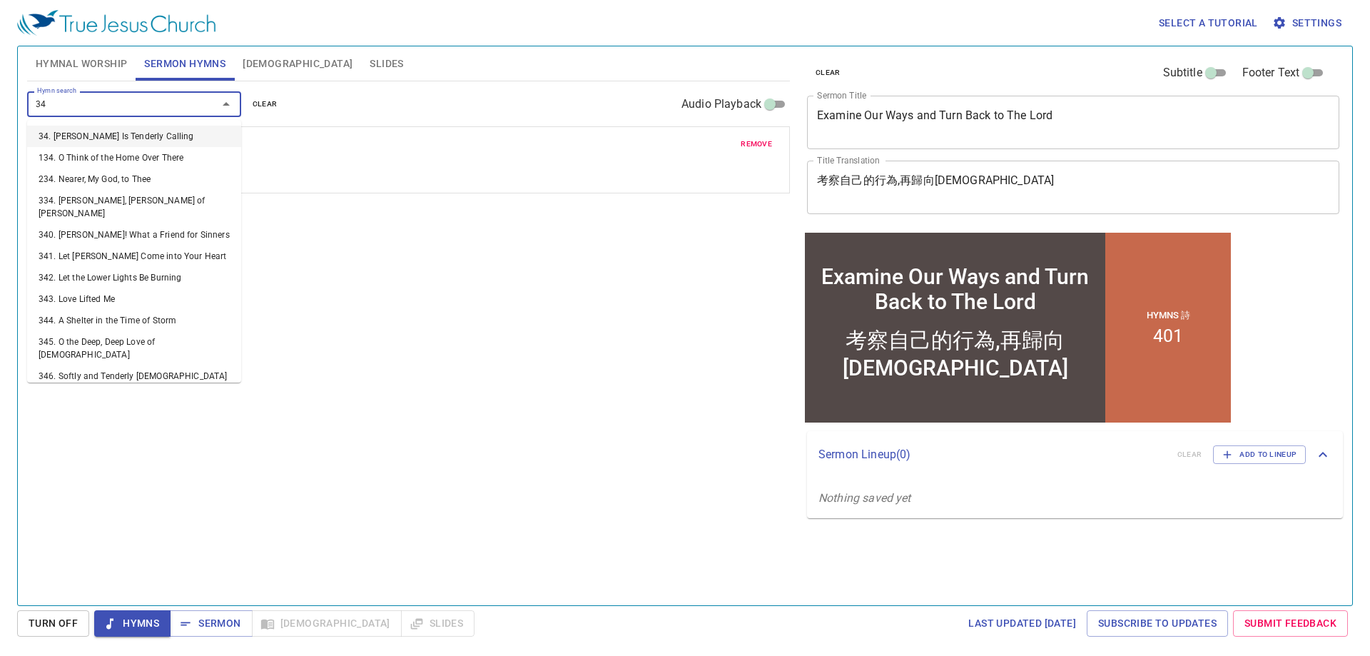
type input "349"
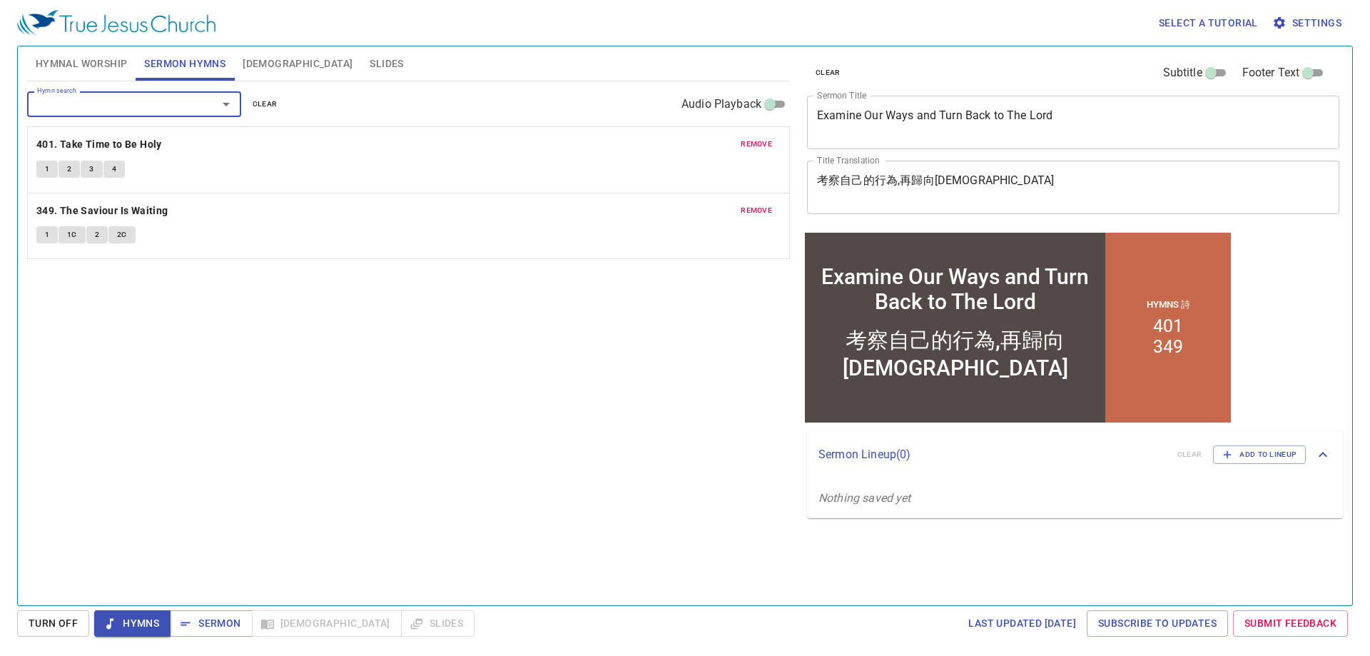
click at [962, 175] on textarea "考察自己的行為,再歸向神" at bounding box center [1073, 186] width 512 height 27
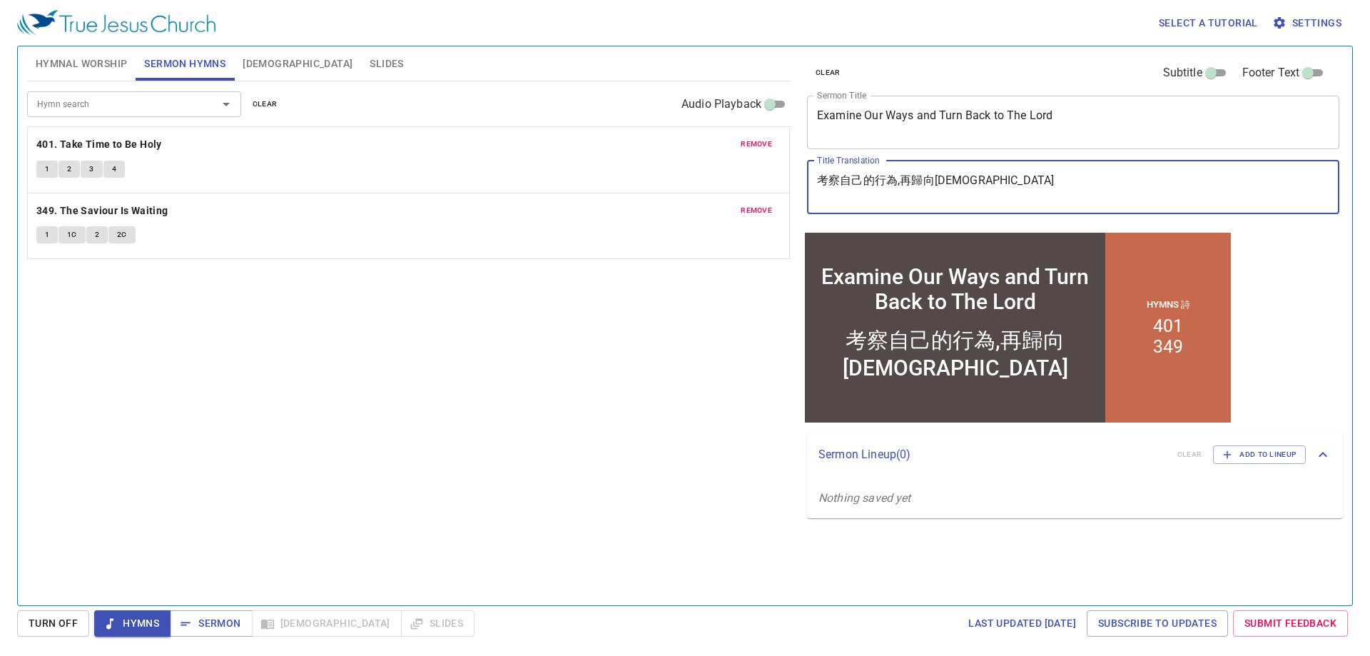
drag, startPoint x: 962, startPoint y: 175, endPoint x: 788, endPoint y: 198, distance: 176.4
click at [788, 198] on div "Hymnal Worship Sermon Hymns Bible Slides Hymn search Hymn search clear Audio Pl…" at bounding box center [684, 320] width 1327 height 559
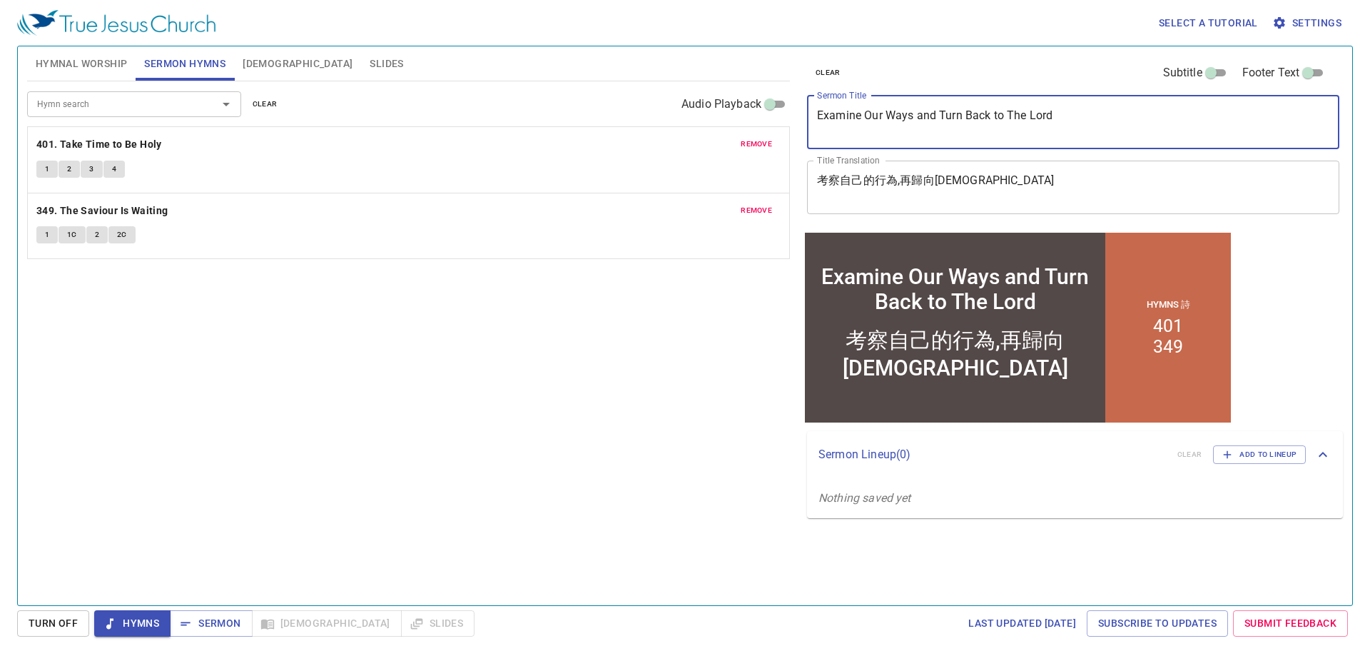
click at [1099, 121] on textarea "Examine Our Ways and Turn Back to The Lord" at bounding box center [1073, 121] width 512 height 27
drag, startPoint x: 1099, startPoint y: 121, endPoint x: 691, endPoint y: 150, distance: 409.1
click at [691, 150] on div "Hymnal Worship Sermon Hymns [DEMOGRAPHIC_DATA] Slides Hymn search Hymn search c…" at bounding box center [684, 320] width 1327 height 559
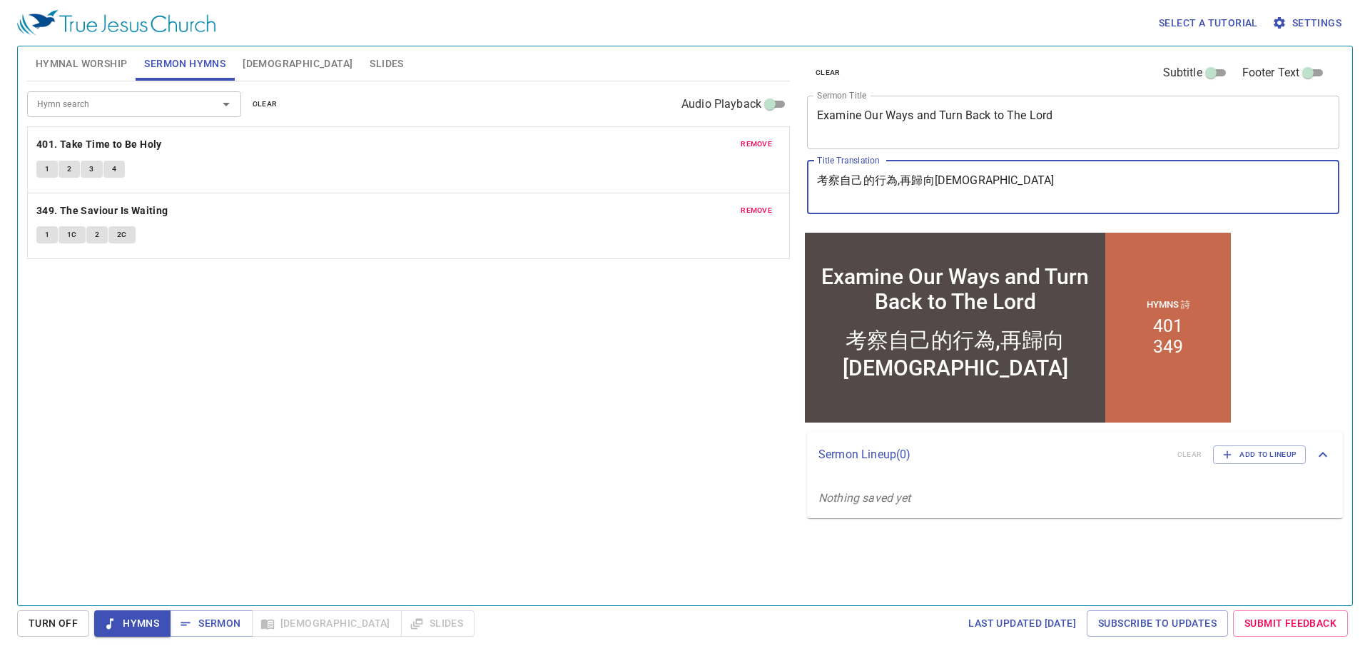
drag, startPoint x: 996, startPoint y: 183, endPoint x: 653, endPoint y: 241, distance: 347.3
click at [656, 241] on div "Hymnal Worship Sermon Hymns [DEMOGRAPHIC_DATA] Slides Hymn search Hymn search c…" at bounding box center [684, 320] width 1327 height 559
click at [666, 328] on div "Hymn search Hymn search clear Audio Playback remove 401. Take Time to Be Holy 1…" at bounding box center [408, 336] width 763 height 511
click at [829, 178] on textarea "考察自己的行為,再歸向神" at bounding box center [1073, 186] width 512 height 27
type textarea "xing察自己的行為,再歸向神"
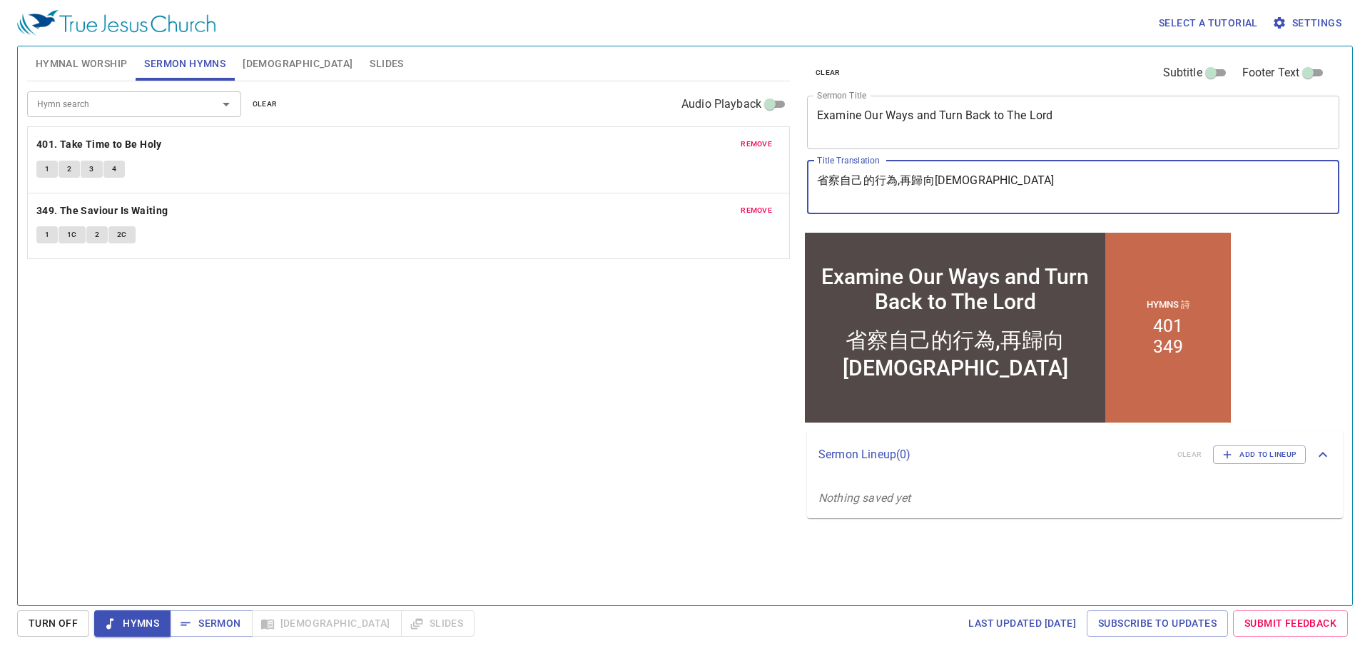
click at [968, 180] on textarea "省察自己的行為,再歸向[DEMOGRAPHIC_DATA]" at bounding box center [1073, 186] width 512 height 27
drag, startPoint x: 968, startPoint y: 180, endPoint x: 766, endPoint y: 205, distance: 203.4
click at [766, 205] on div "Hymnal Worship Sermon Hymns Bible Slides Hymn search Hymn search clear Audio Pl…" at bounding box center [684, 320] width 1327 height 559
type textarea "省察自己的行為,再歸向[DEMOGRAPHIC_DATA]"
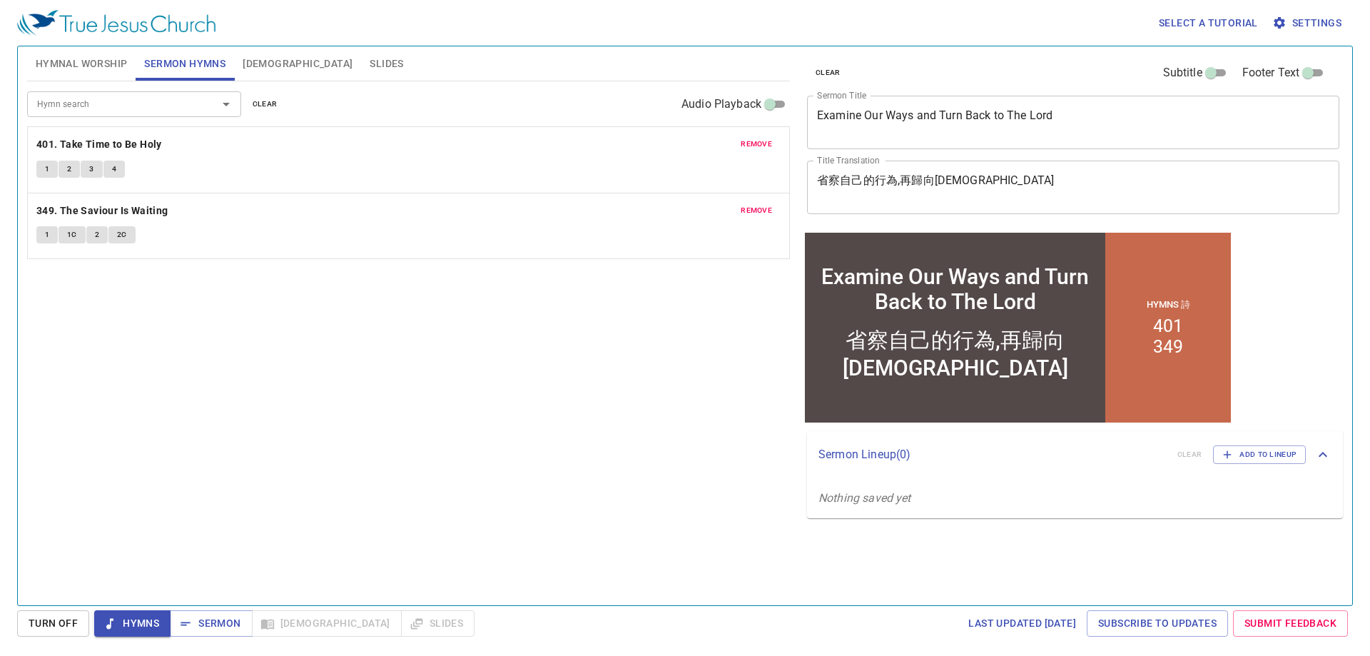
click at [578, 407] on div "Hymn search Hymn search clear Audio Playback remove 401. Take Time to Be Holy 1…" at bounding box center [408, 336] width 763 height 511
click at [565, 520] on div "Hymn search Hymn search clear Audio Playback remove 401. Take Time to Be Holy 1…" at bounding box center [408, 336] width 763 height 511
drag, startPoint x: 549, startPoint y: 479, endPoint x: 447, endPoint y: 473, distance: 101.5
click at [450, 479] on div "Hymn search Hymn search clear Audio Playback remove 401. Take Time to Be Holy 1…" at bounding box center [408, 336] width 763 height 511
click at [447, 451] on div "Hymn search Hymn search clear Audio Playback remove 401. Take Time to Be Holy 1…" at bounding box center [408, 336] width 763 height 511
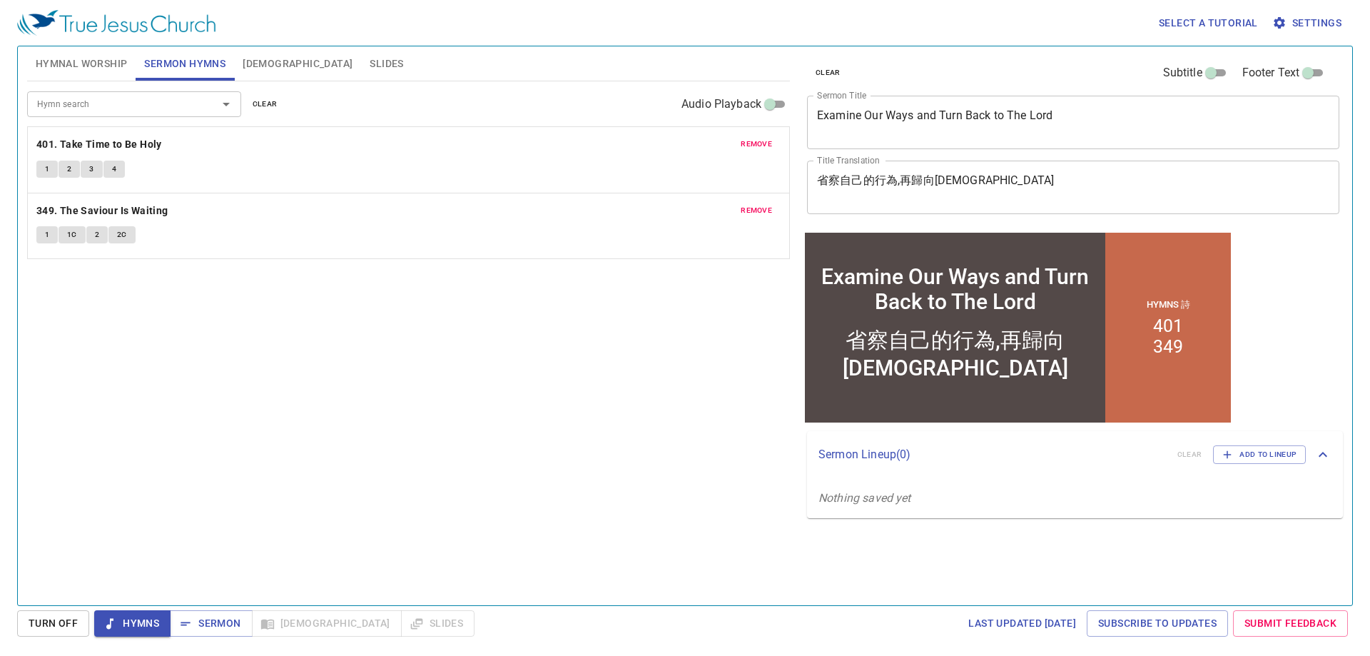
drag, startPoint x: 448, startPoint y: 437, endPoint x: 334, endPoint y: 428, distance: 114.5
click at [334, 428] on div "Hymn search Hymn search clear Audio Playback remove 401. Take Time to Be Holy 1…" at bounding box center [408, 336] width 763 height 511
click at [388, 342] on div "Hymn search Hymn search clear Audio Playback remove 401. Take Time to Be Holy 1…" at bounding box center [408, 336] width 763 height 511
drag, startPoint x: 387, startPoint y: 342, endPoint x: 354, endPoint y: 364, distance: 40.2
click at [358, 364] on div "Hymn search Hymn search clear Audio Playback remove 401. Take Time to Be Holy 1…" at bounding box center [408, 336] width 763 height 511
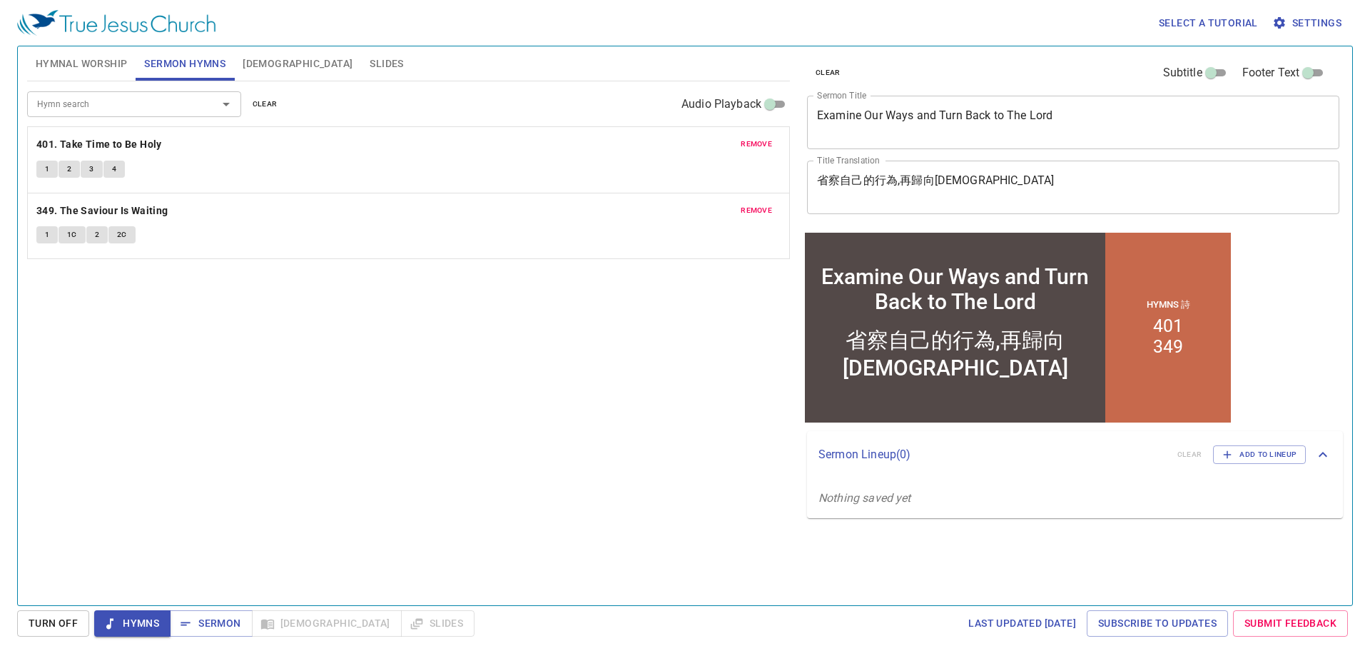
drag, startPoint x: 327, startPoint y: 363, endPoint x: 218, endPoint y: 402, distance: 115.7
click at [220, 402] on div "Hymn search Hymn search clear Audio Playback remove 401. Take Time to Be Holy 1…" at bounding box center [408, 336] width 763 height 511
click at [125, 68] on span "Hymnal Worship" at bounding box center [82, 64] width 92 height 18
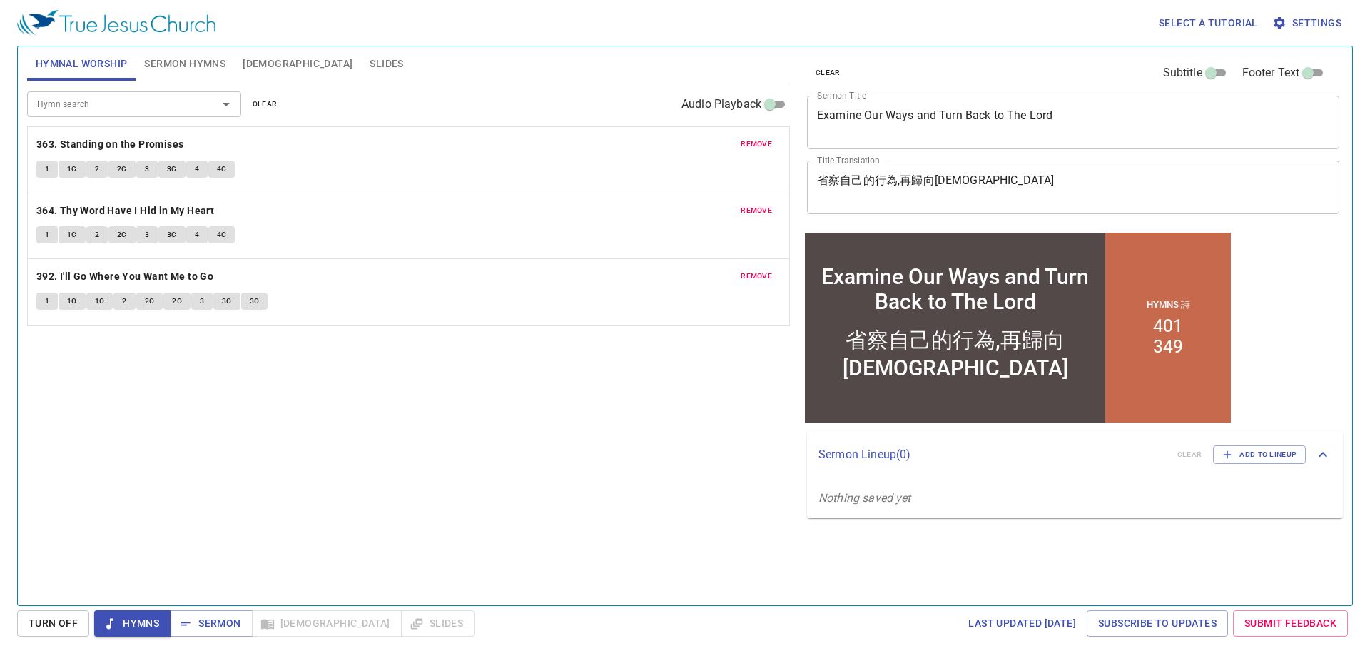
click at [387, 439] on div "Hymn search Hymn search clear Audio Playback remove 363. Standing on the Promis…" at bounding box center [408, 336] width 763 height 511
drag, startPoint x: 387, startPoint y: 438, endPoint x: 344, endPoint y: 437, distance: 43.5
click at [344, 437] on div "Hymn search Hymn search clear Audio Playback remove 363. Standing on the Promis…" at bounding box center [408, 336] width 763 height 511
click at [332, 464] on div "Hymn search Hymn search clear Audio Playback remove 363. Standing on the Promis…" at bounding box center [408, 336] width 763 height 511
drag, startPoint x: 332, startPoint y: 464, endPoint x: 305, endPoint y: 462, distance: 28.0
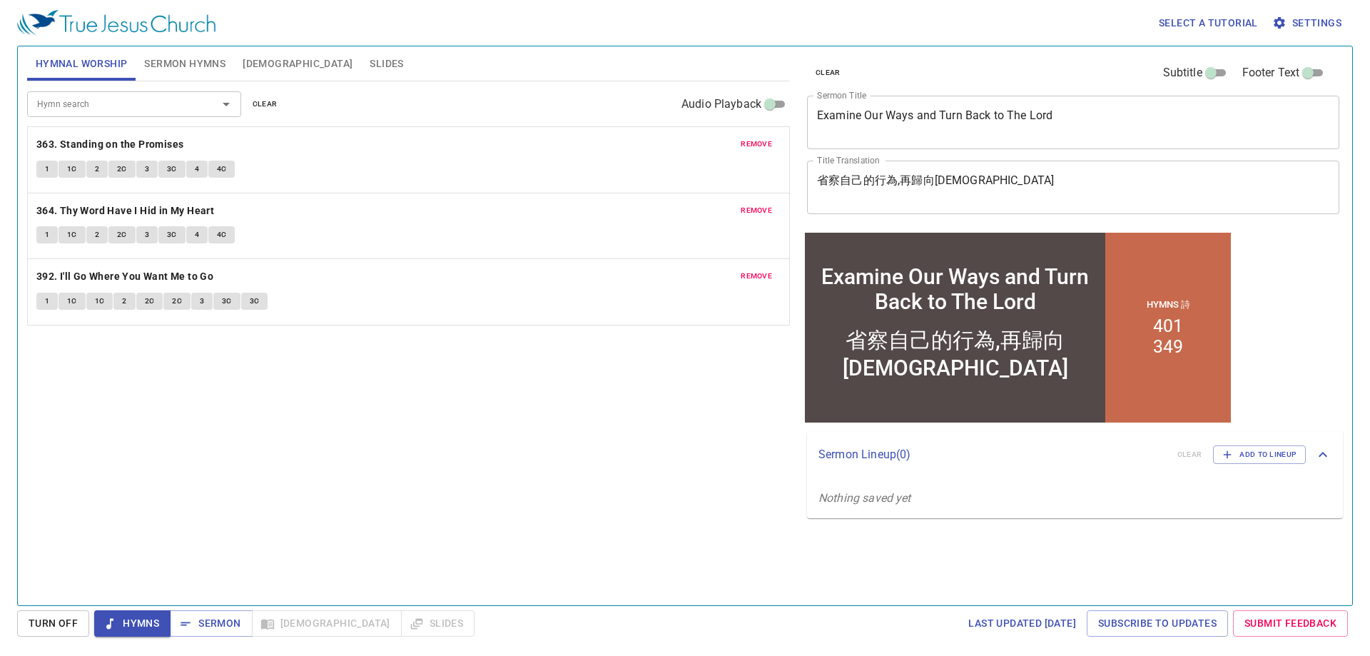
click at [305, 462] on div "Hymn search Hymn search clear Audio Playback remove 363. Standing on the Promis…" at bounding box center [408, 336] width 763 height 511
click at [111, 145] on b "363. Standing on the Promises" at bounding box center [110, 145] width 148 height 18
click at [43, 169] on button "1" at bounding box center [46, 169] width 21 height 17
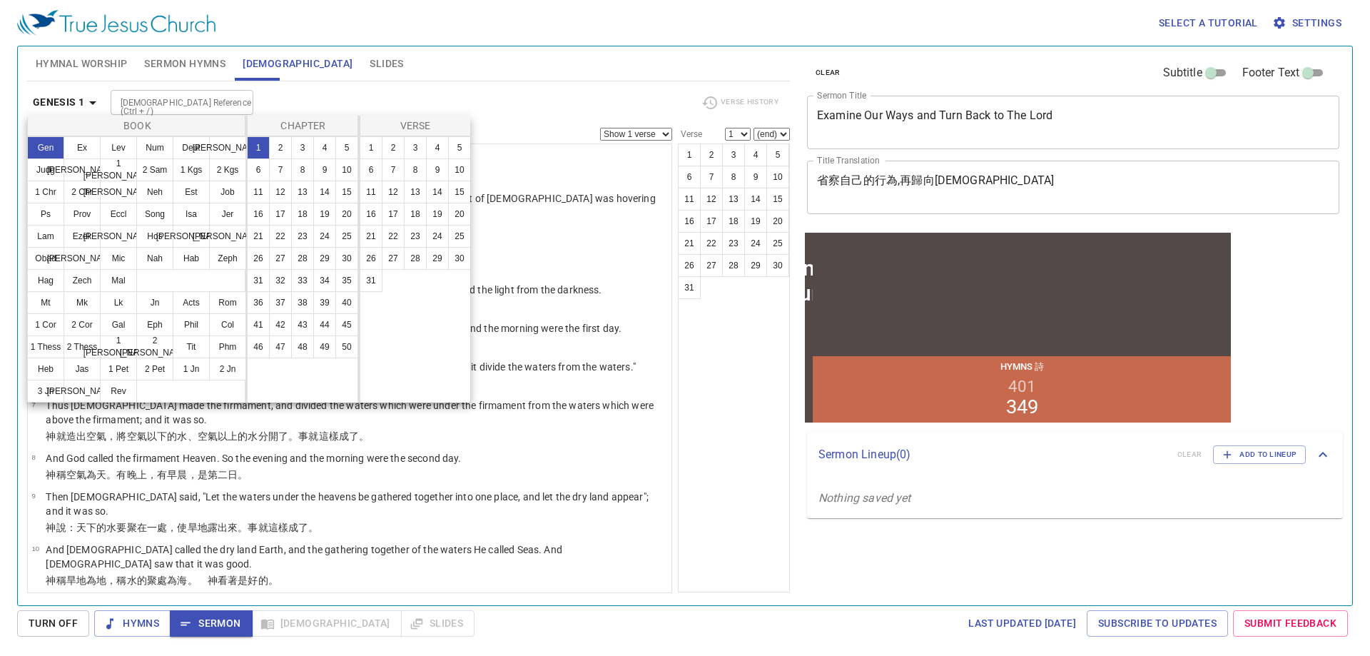
click at [388, 362] on div "1 2 3 4 5 6 7 8 9 10 11 12 13 14 15 16 17 18 19 20 21 22 23 24 25 26 27 28 29 3…" at bounding box center [416, 269] width 112 height 266
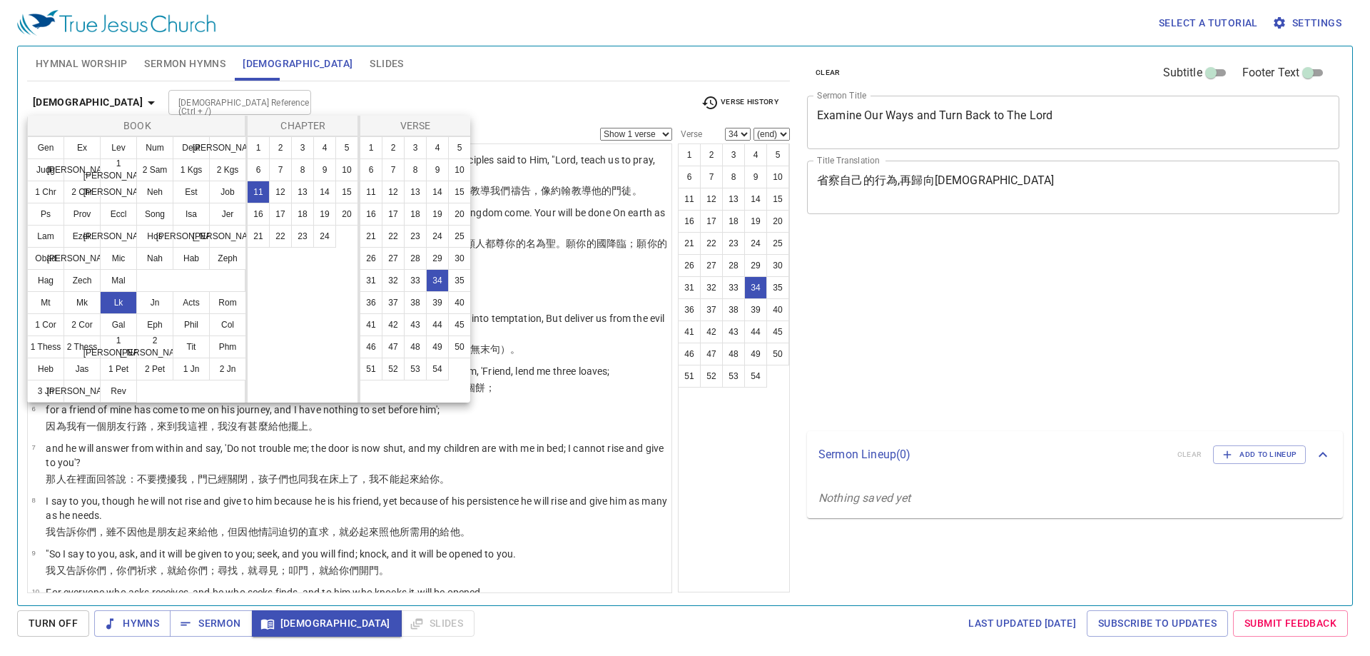
select select "34"
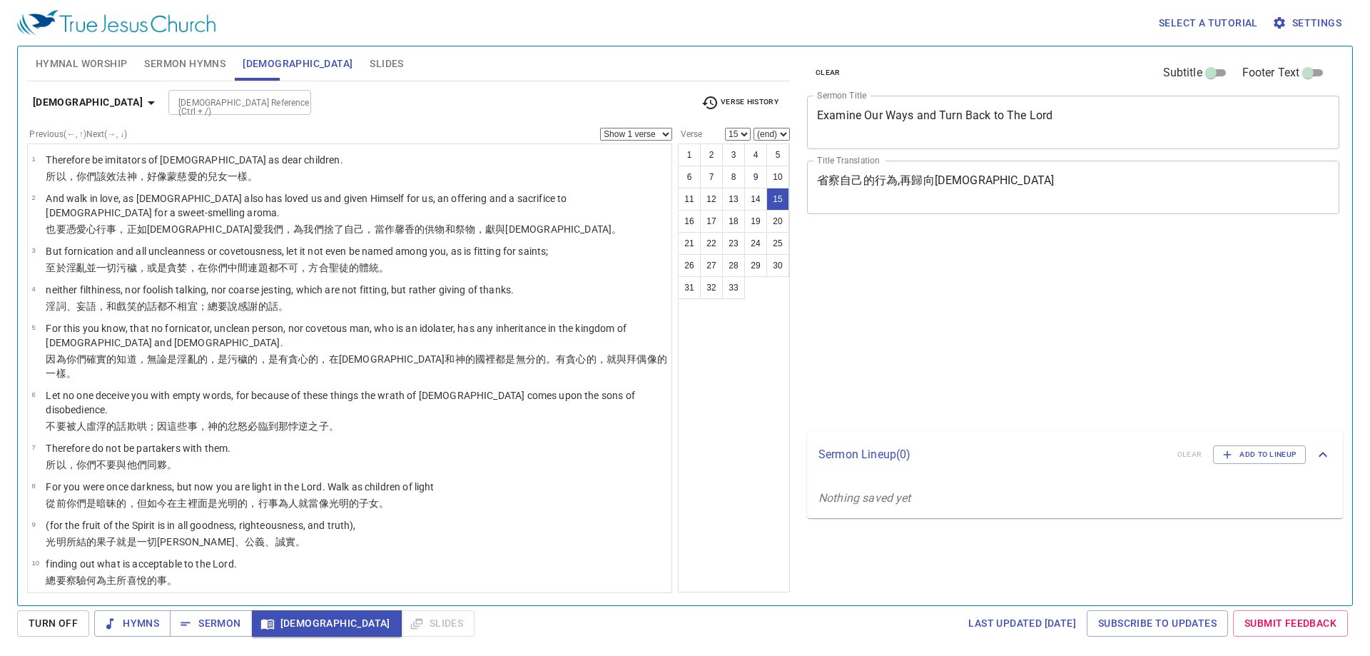
select select "15"
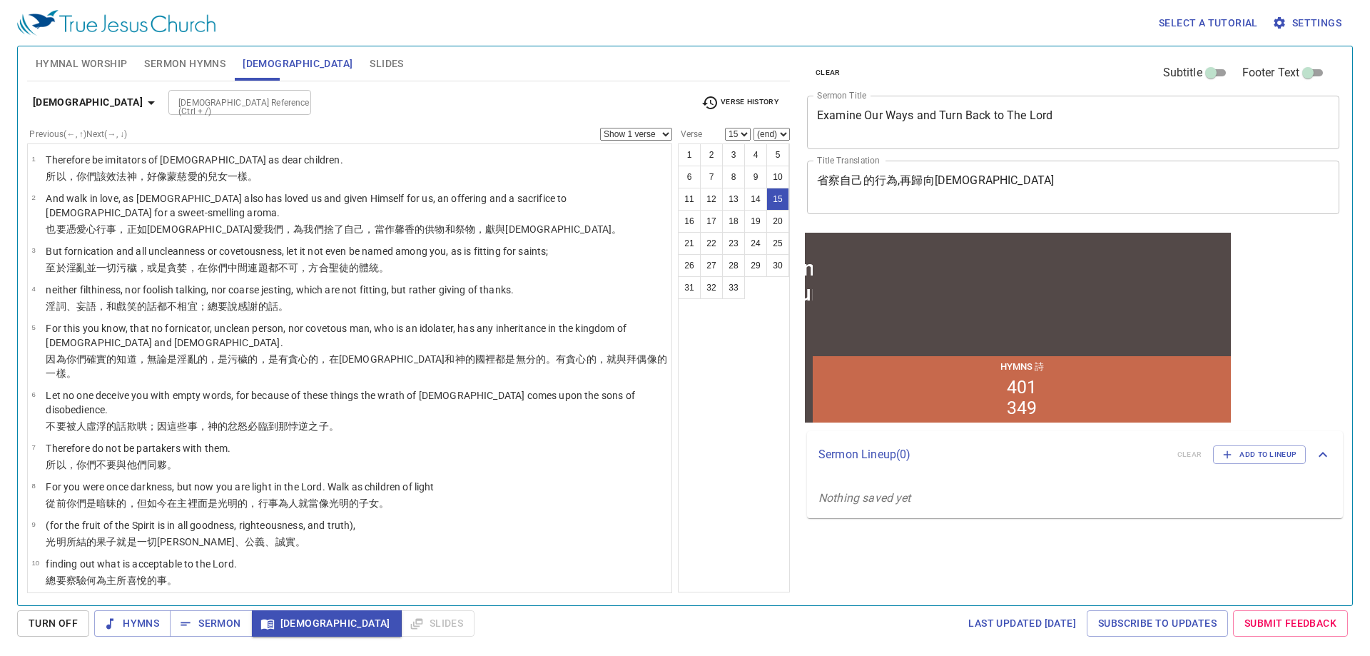
drag, startPoint x: 0, startPoint y: 0, endPoint x: 724, endPoint y: 436, distance: 845.1
click at [724, 436] on div "1 2 3 4 5 6 7 8 9 10 11 12 13 14 15 16 17 18 19 20 21 22 23 24 25 26 27 28 29 3…" at bounding box center [734, 367] width 112 height 449
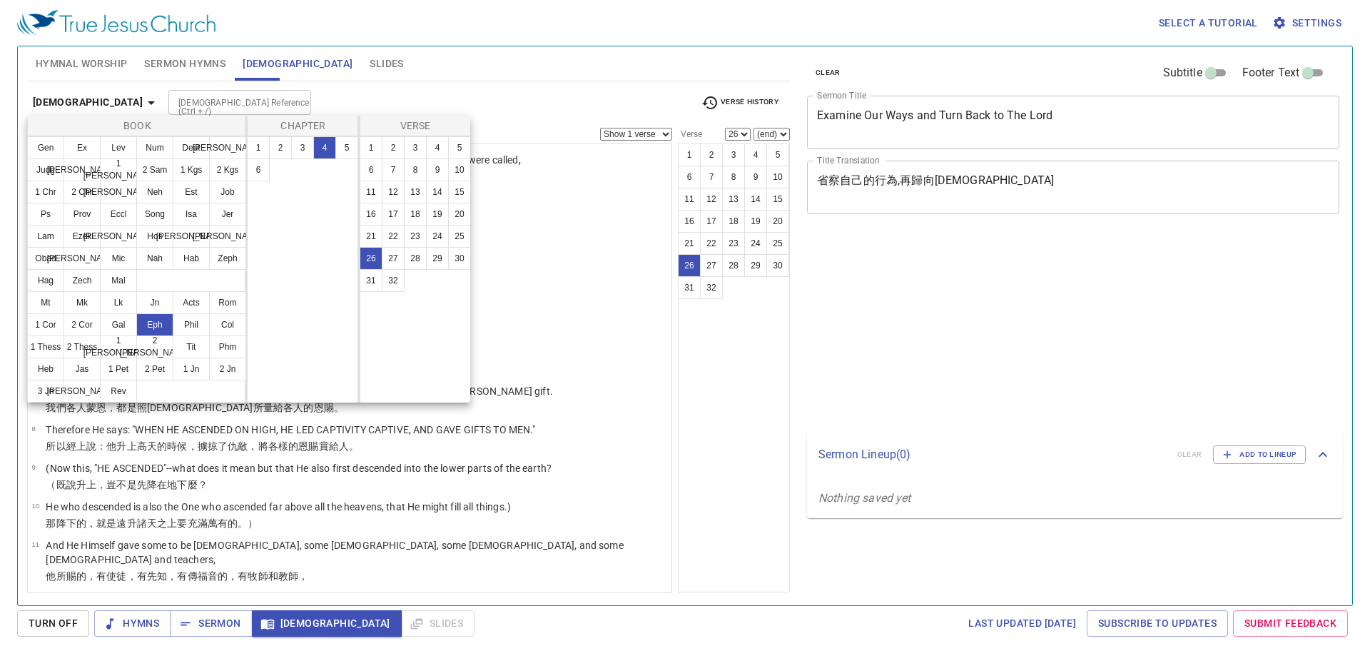
select select "26"
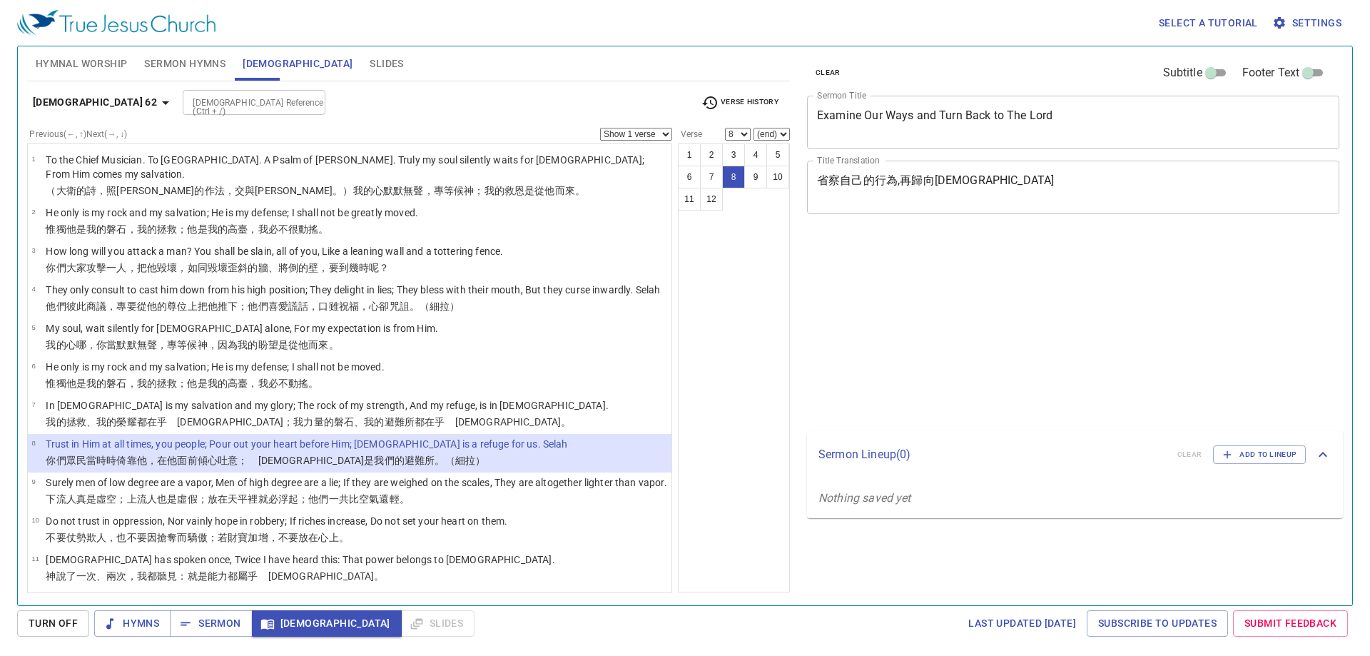
select select "8"
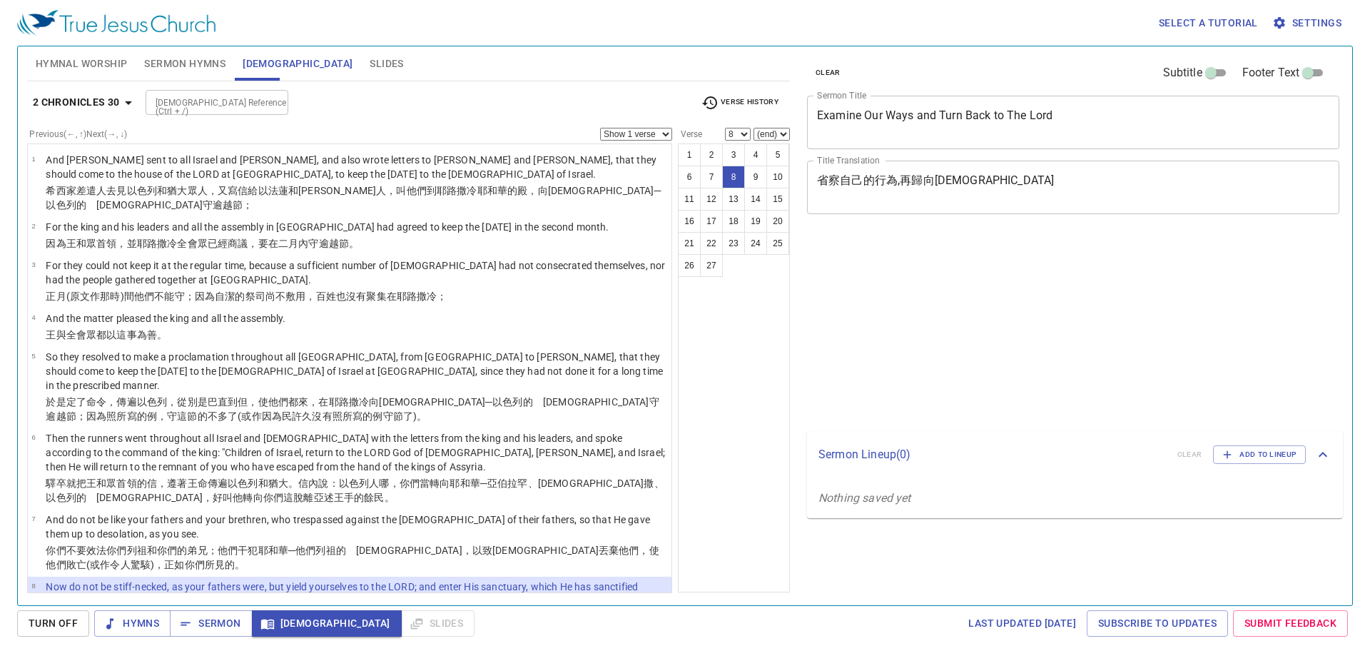
select select "8"
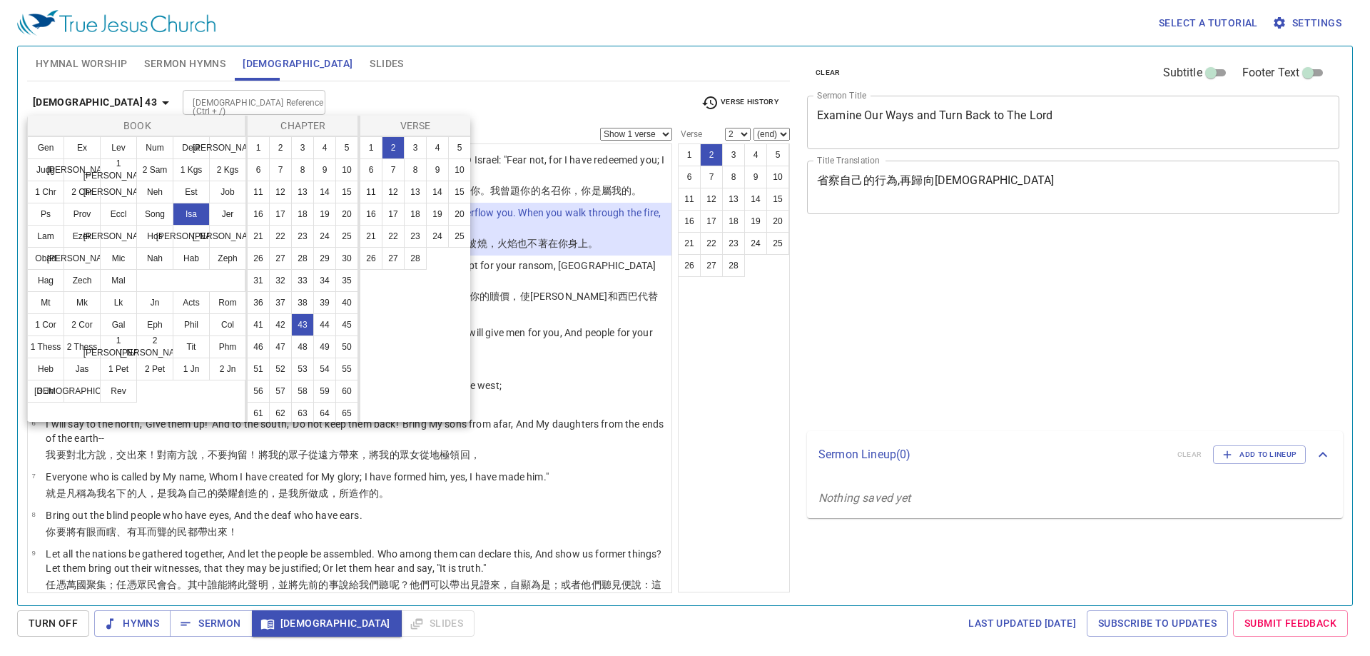
select select "2"
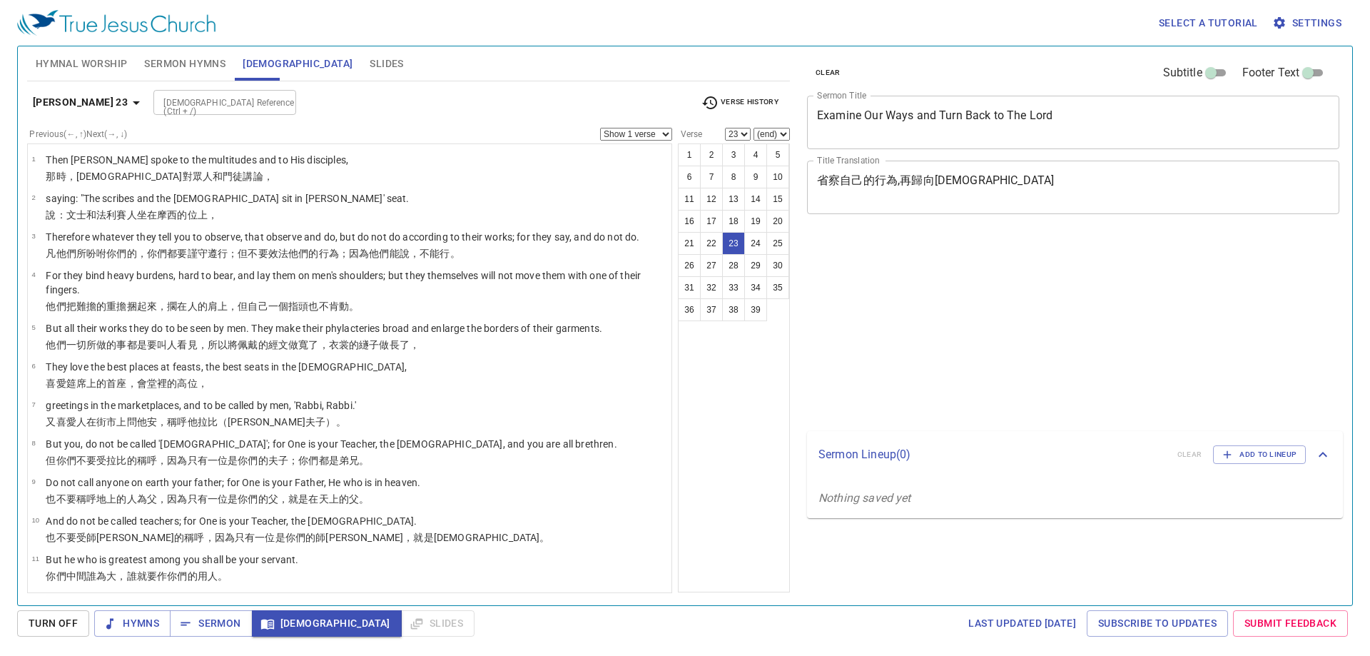
select select "23"
